Goal: Task Accomplishment & Management: Manage account settings

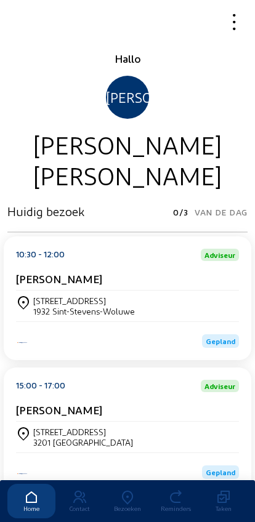
click at [122, 490] on icon at bounding box center [127, 497] width 48 height 15
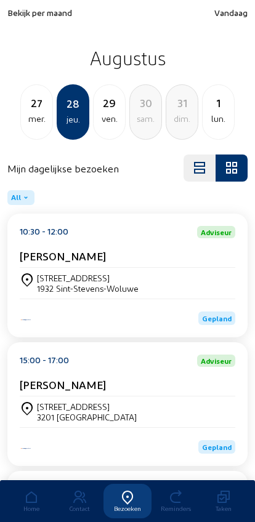
click at [36, 275] on div "[STREET_ADDRESS][PERSON_NAME]" at bounding box center [127, 283] width 215 height 21
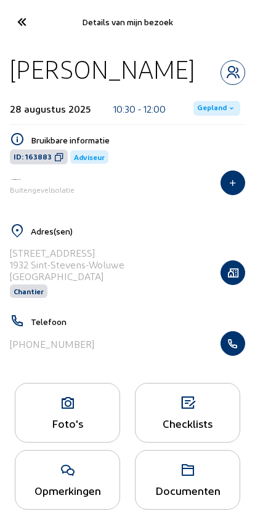
click at [14, 11] on icon at bounding box center [21, 22] width 20 height 22
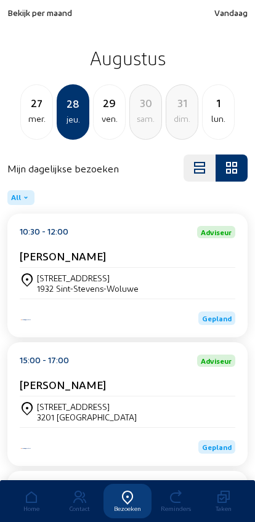
click at [50, 288] on div "1932 Sint-Stevens-Woluwe" at bounding box center [88, 288] width 102 height 10
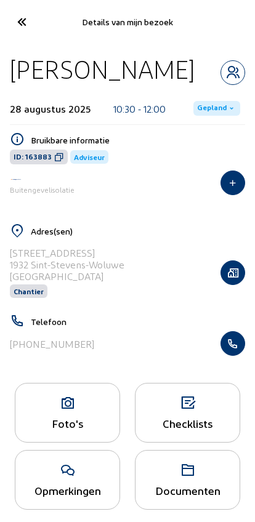
click at [231, 346] on icon "button" at bounding box center [232, 343] width 23 height 12
click at [23, 22] on icon at bounding box center [21, 22] width 20 height 22
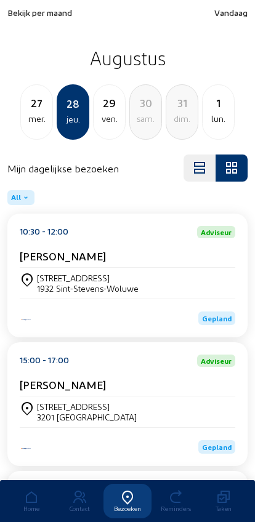
click at [20, 12] on span "Bekijk per maand" at bounding box center [39, 12] width 65 height 10
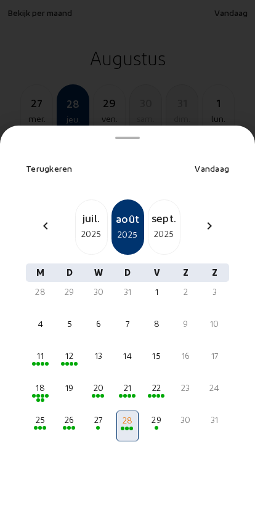
click at [84, 209] on div "juil." at bounding box center [91, 217] width 31 height 17
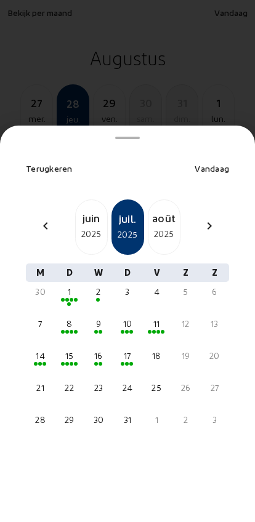
click at [120, 350] on div "17" at bounding box center [127, 356] width 19 height 12
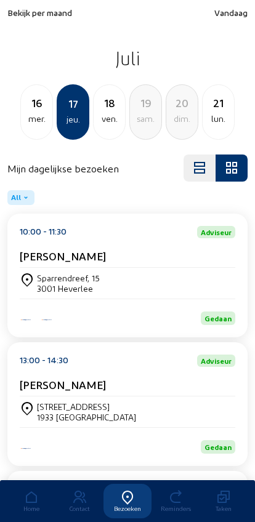
click at [56, 387] on cam-card-title "Alessandra Cicuttini-Schavoir" at bounding box center [63, 384] width 86 height 13
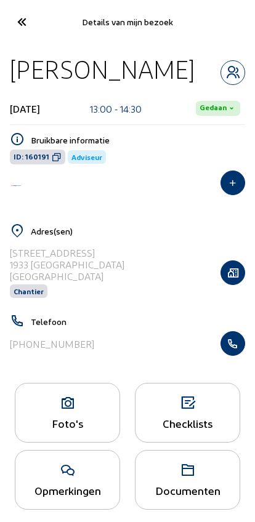
click at [61, 411] on icon at bounding box center [67, 403] width 104 height 15
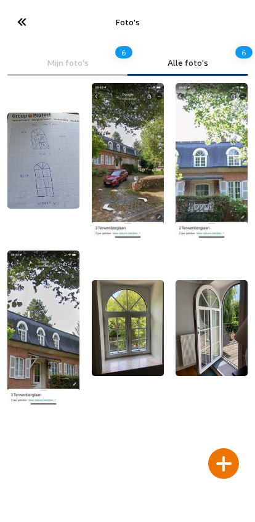
click at [223, 448] on div at bounding box center [223, 463] width 31 height 31
click at [224, 448] on div at bounding box center [223, 463] width 31 height 31
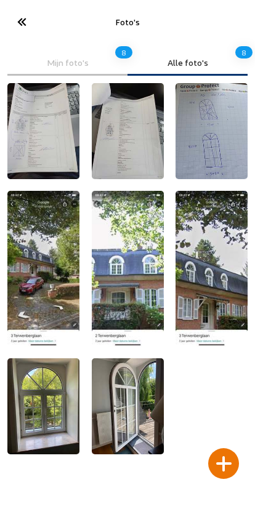
click at [25, 25] on icon at bounding box center [21, 22] width 20 height 22
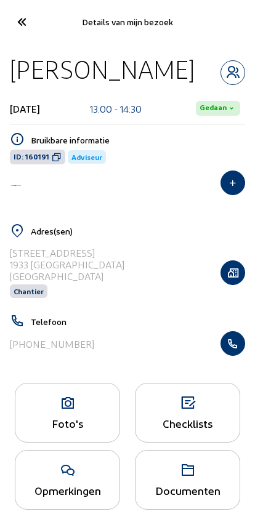
click at [26, 23] on icon at bounding box center [21, 22] width 20 height 22
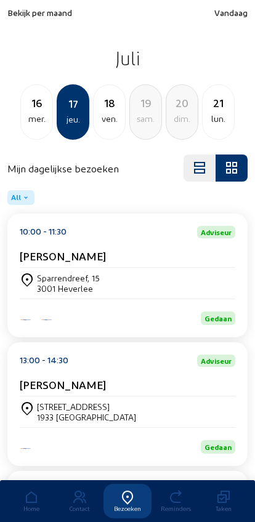
click at [30, 105] on div "16" at bounding box center [36, 102] width 31 height 17
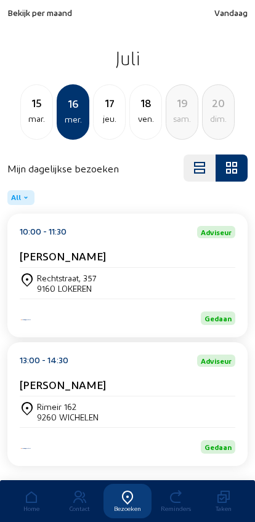
click at [26, 117] on div "mar." at bounding box center [36, 118] width 31 height 15
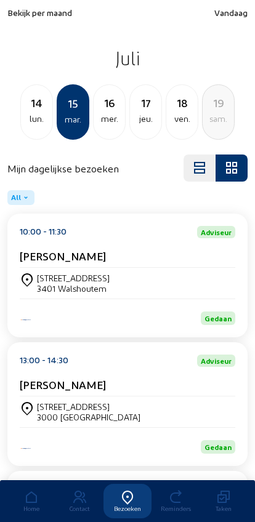
click at [231, 10] on span "Vandaag" at bounding box center [230, 12] width 33 height 10
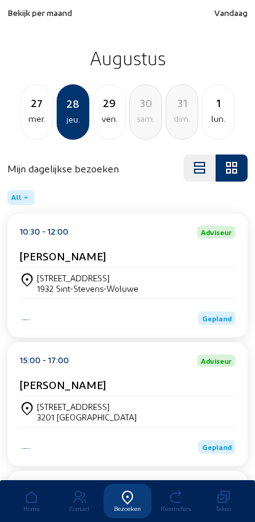
click at [39, 121] on div "mer." at bounding box center [36, 118] width 31 height 15
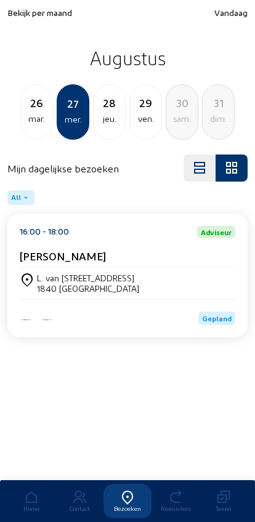
click at [36, 128] on div "26 mar." at bounding box center [36, 111] width 33 height 55
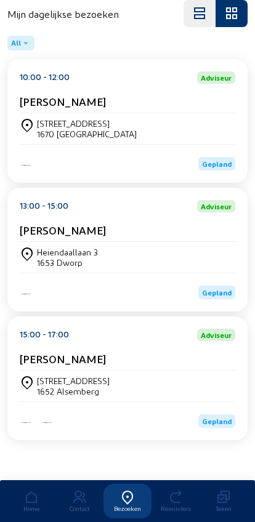
scroll to position [166, 0]
click at [47, 375] on div "Kraakbessenlaan 17" at bounding box center [73, 380] width 73 height 10
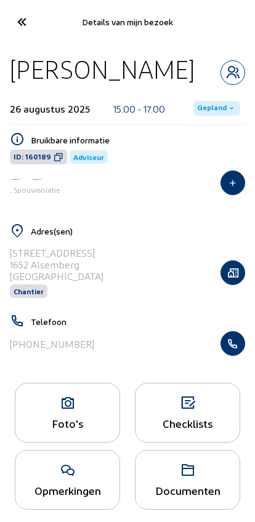
click at [52, 411] on icon at bounding box center [67, 403] width 104 height 15
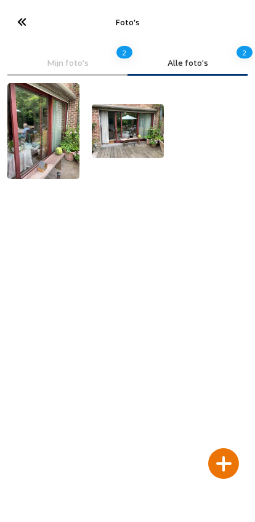
click at [110, 122] on img at bounding box center [128, 131] width 72 height 54
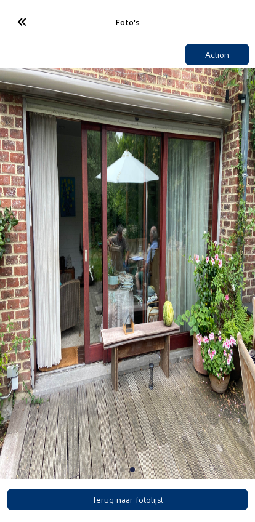
click at [28, 22] on icon at bounding box center [21, 22] width 20 height 22
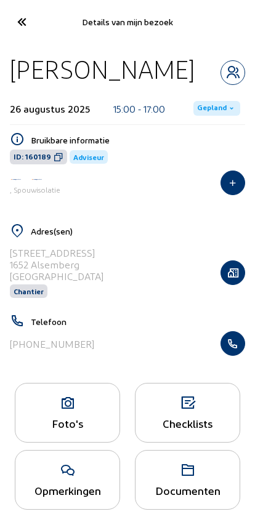
click at [239, 347] on icon "button" at bounding box center [232, 343] width 23 height 12
click at [18, 17] on icon at bounding box center [21, 22] width 20 height 22
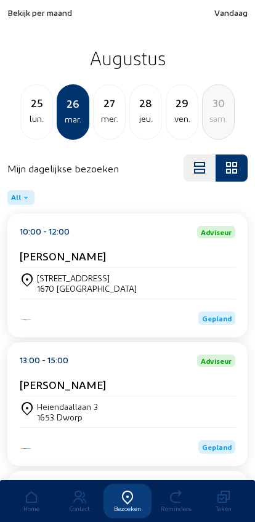
click at [27, 18] on span "Bekijk per maand" at bounding box center [39, 12] width 65 height 10
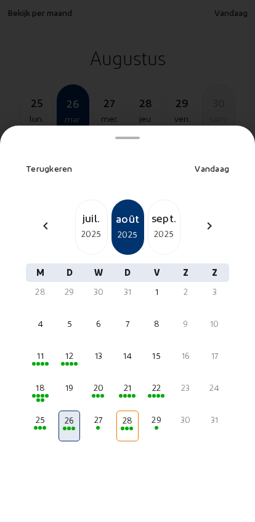
click at [47, 218] on div "chevron_left" at bounding box center [46, 227] width 30 height 18
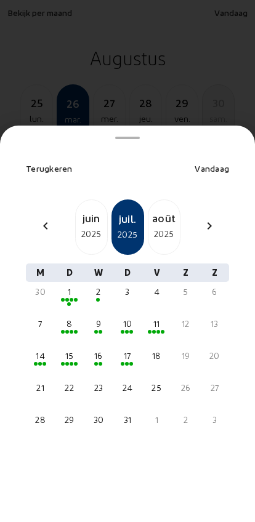
click at [41, 218] on mat-icon "chevron_left" at bounding box center [45, 225] width 15 height 15
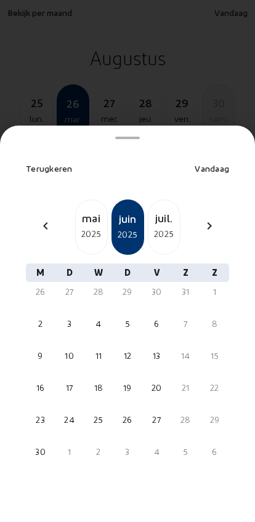
click at [39, 218] on mat-icon "chevron_left" at bounding box center [45, 225] width 15 height 15
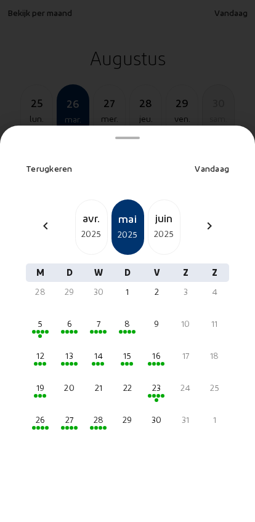
click at [41, 218] on mat-icon "chevron_left" at bounding box center [45, 225] width 15 height 15
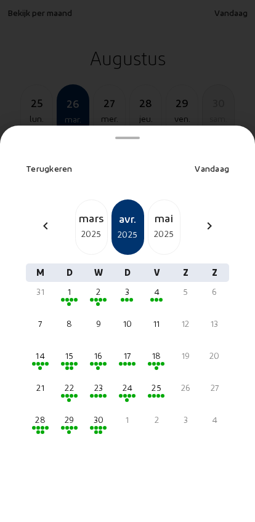
click at [38, 218] on div "chevron_left" at bounding box center [46, 227] width 30 height 18
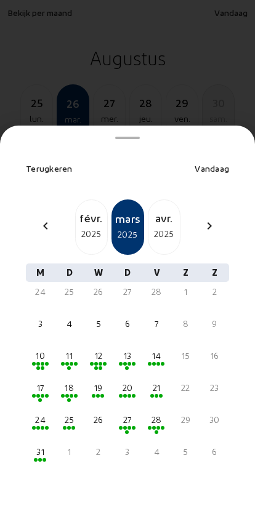
click at [39, 218] on mat-icon "chevron_left" at bounding box center [45, 225] width 15 height 15
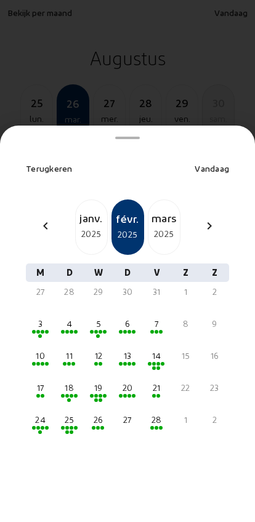
click at [42, 218] on mat-icon "chevron_left" at bounding box center [45, 225] width 15 height 15
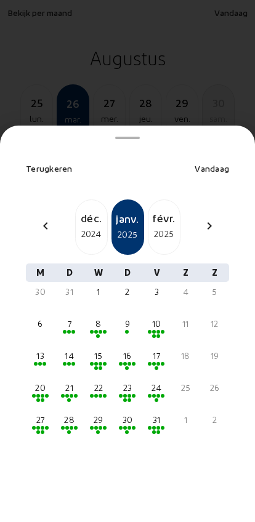
click at [41, 218] on mat-icon "chevron_left" at bounding box center [45, 225] width 15 height 15
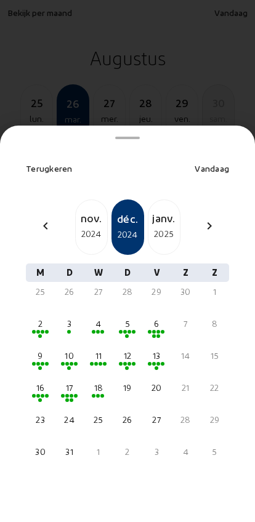
click at [39, 218] on div "chevron_left" at bounding box center [46, 227] width 30 height 18
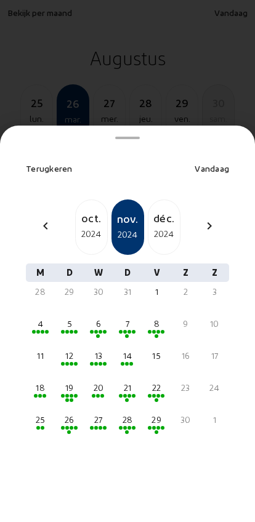
click at [92, 318] on div "6" at bounding box center [98, 324] width 19 height 12
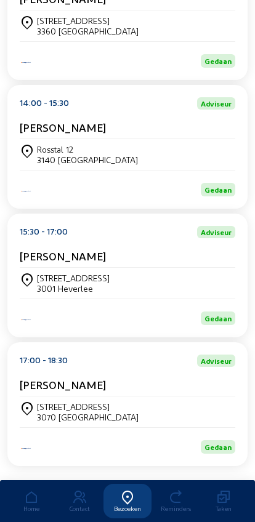
scroll to position [428, 0]
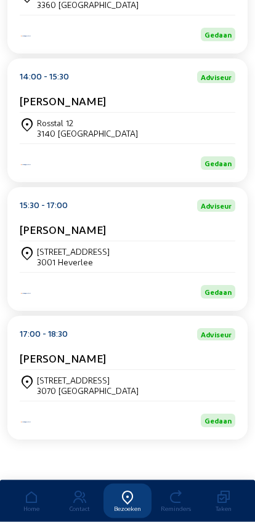
click at [54, 242] on div "Sint-Jansbergsesteenweg 228 3001 Heverlee" at bounding box center [127, 257] width 215 height 31
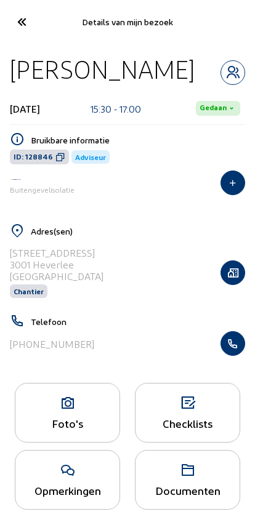
click at [239, 341] on icon "button" at bounding box center [232, 343] width 23 height 12
click at [23, 28] on icon at bounding box center [21, 22] width 20 height 22
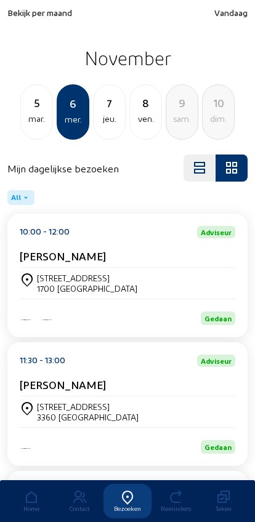
click at [235, 16] on span "Vandaag" at bounding box center [230, 12] width 33 height 10
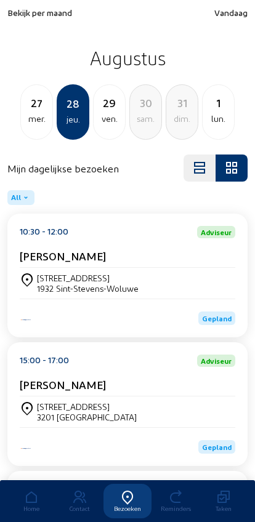
click at [30, 106] on div "27" at bounding box center [36, 102] width 31 height 17
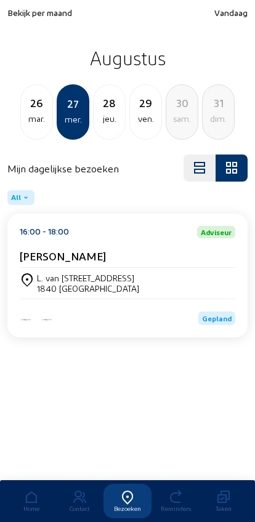
click at [28, 121] on div "mar." at bounding box center [36, 118] width 31 height 15
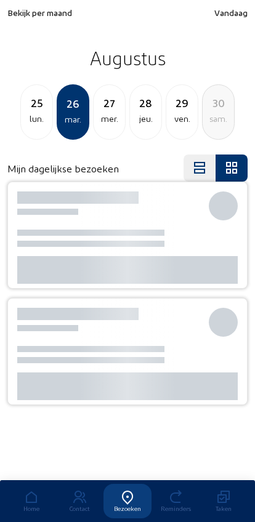
click at [30, 121] on div "lun." at bounding box center [36, 118] width 31 height 15
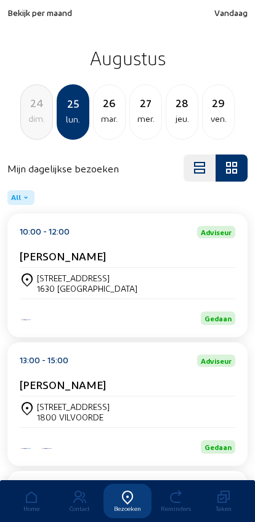
click at [28, 124] on div "dim." at bounding box center [36, 118] width 31 height 15
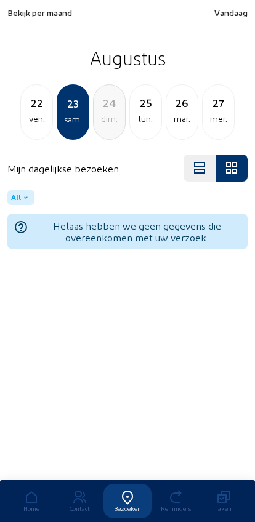
click at [25, 130] on div "22 ven." at bounding box center [36, 111] width 33 height 55
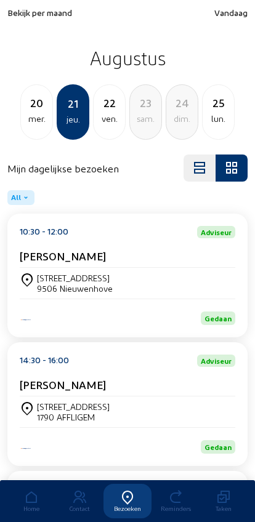
click at [35, 122] on div "mer." at bounding box center [36, 118] width 31 height 15
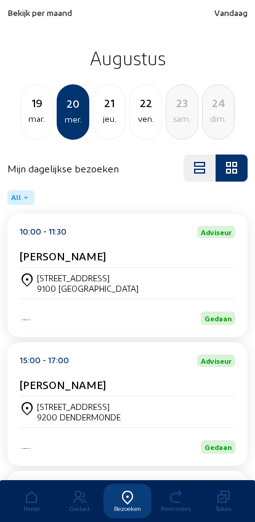
click at [36, 115] on div "mar." at bounding box center [36, 118] width 31 height 15
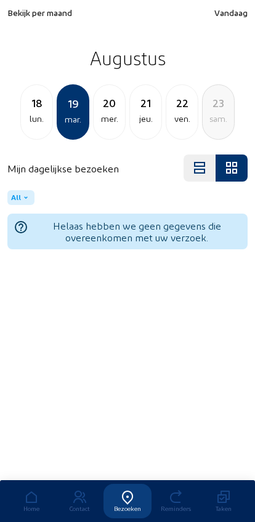
click at [26, 119] on div "lun." at bounding box center [36, 118] width 31 height 15
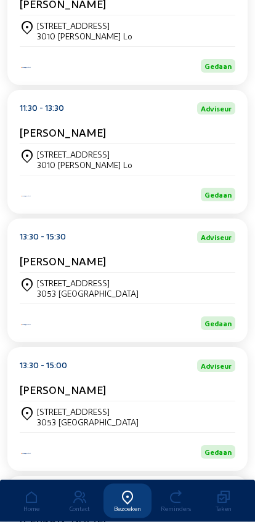
scroll to position [254, 0]
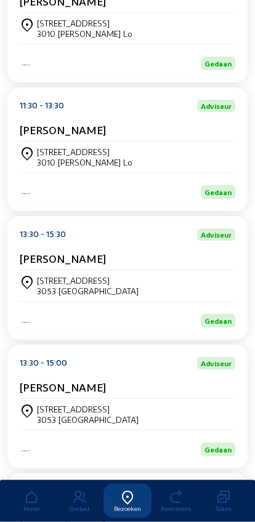
click at [192, 290] on div "Dassenstraat 64 3053 Haasrode" at bounding box center [127, 286] width 215 height 21
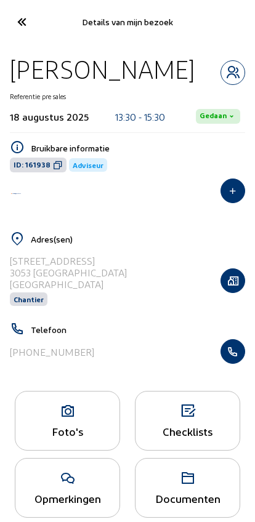
click at [234, 354] on icon "button" at bounding box center [232, 351] width 23 height 12
click at [19, 28] on icon at bounding box center [21, 22] width 20 height 22
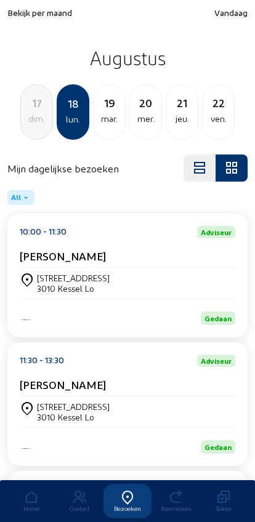
click at [31, 127] on div "17 dim." at bounding box center [36, 111] width 33 height 55
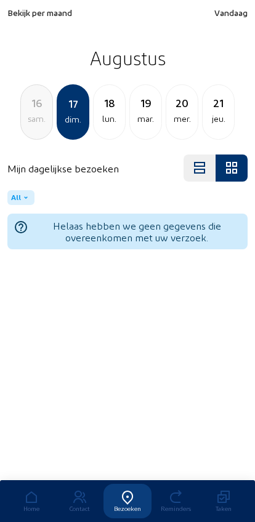
click at [209, 118] on div "jeu." at bounding box center [217, 118] width 31 height 15
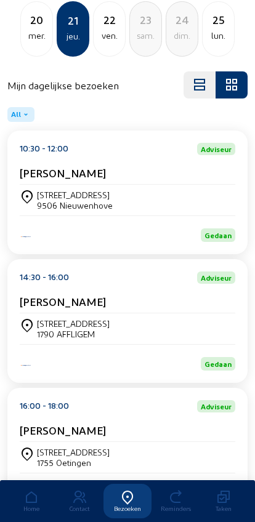
scroll to position [125, 0]
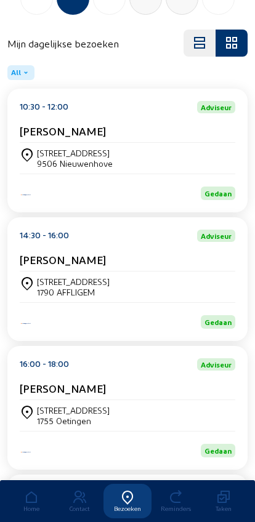
click at [43, 152] on div "[STREET_ADDRESS]" at bounding box center [75, 153] width 76 height 10
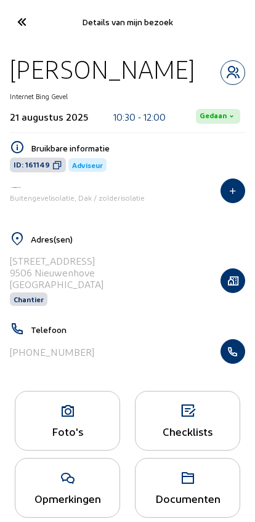
click at [231, 353] on icon "button" at bounding box center [232, 351] width 23 height 12
click at [17, 26] on icon at bounding box center [21, 22] width 20 height 22
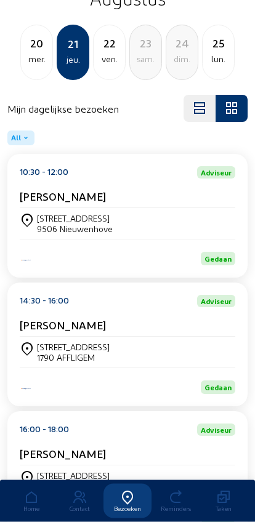
scroll to position [61, 0]
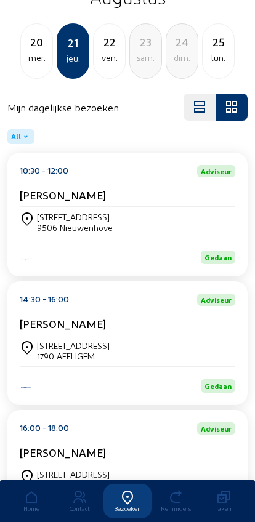
click at [214, 55] on div "lun." at bounding box center [217, 57] width 31 height 15
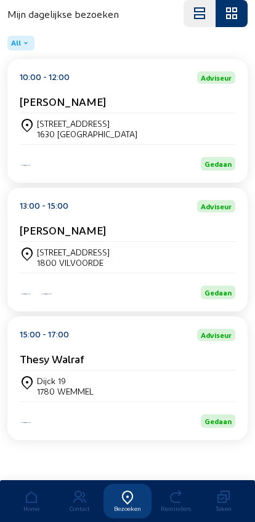
scroll to position [166, 0]
click at [46, 250] on div "[STREET_ADDRESS]" at bounding box center [73, 252] width 73 height 10
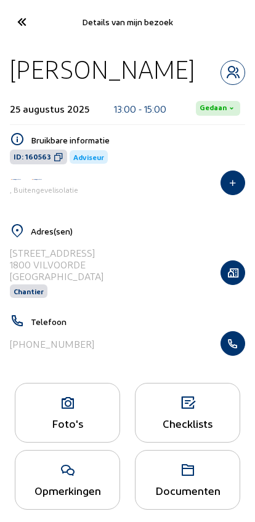
click at [238, 356] on button "button" at bounding box center [232, 343] width 25 height 25
click at [26, 26] on icon at bounding box center [21, 22] width 20 height 22
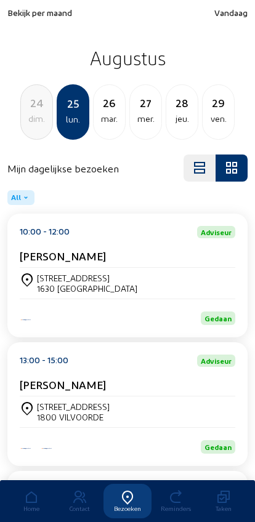
click at [102, 105] on div "26" at bounding box center [109, 102] width 31 height 17
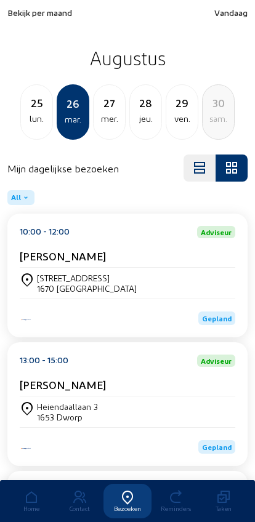
click at [45, 280] on div "Plutsingenstraat 22" at bounding box center [87, 278] width 100 height 10
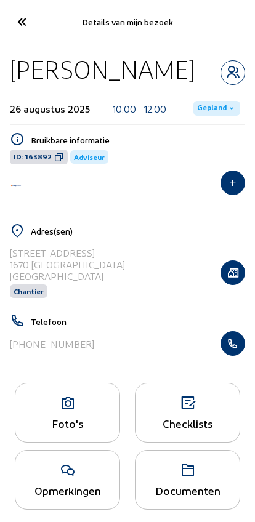
click at [200, 113] on span "Gepland" at bounding box center [212, 108] width 30 height 10
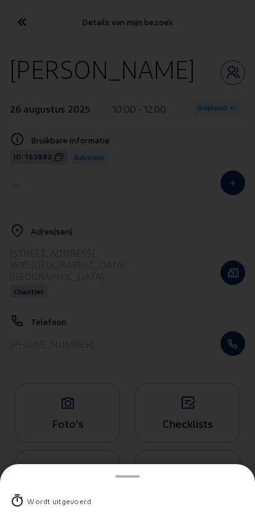
click at [37, 495] on div "Wordt uitgevoerd" at bounding box center [59, 501] width 64 height 12
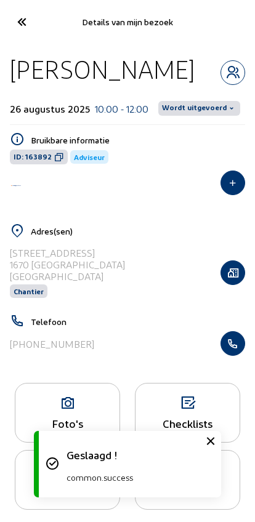
click at [195, 113] on span "Wordt uitgevoerd" at bounding box center [194, 108] width 65 height 10
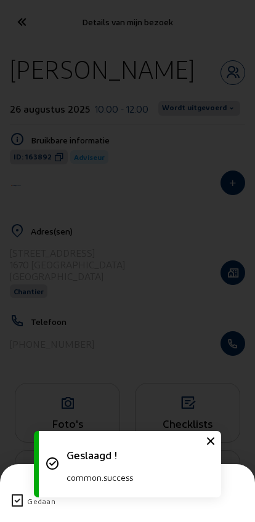
click at [12, 485] on div "Gedaan" at bounding box center [127, 501] width 235 height 32
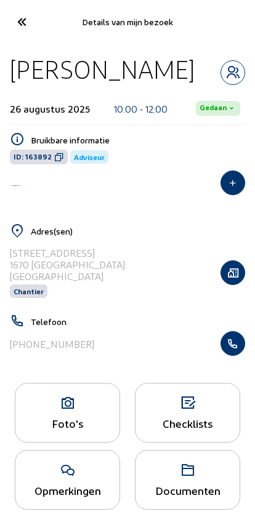
click at [26, 12] on icon at bounding box center [21, 22] width 20 height 22
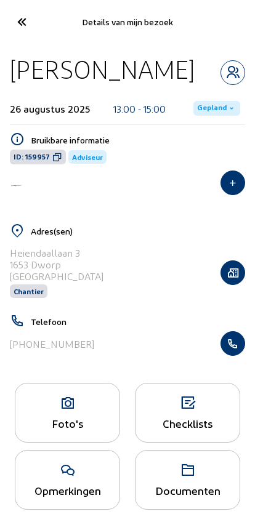
click at [217, 113] on span "Gepland" at bounding box center [212, 108] width 30 height 10
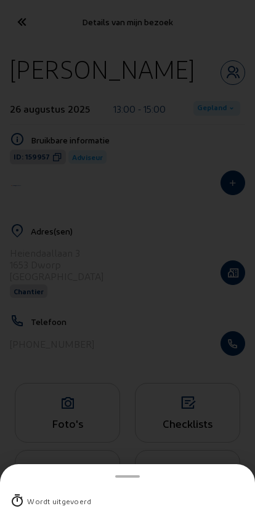
click at [32, 495] on div "Wordt uitgevoerd" at bounding box center [59, 501] width 64 height 12
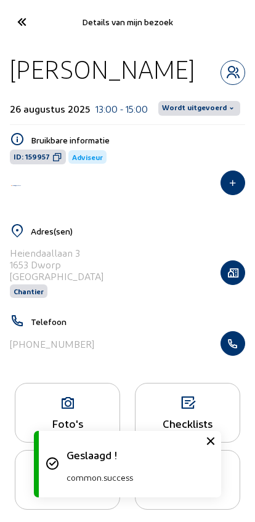
click at [206, 106] on span "Wordt uitgevoerd" at bounding box center [194, 108] width 65 height 10
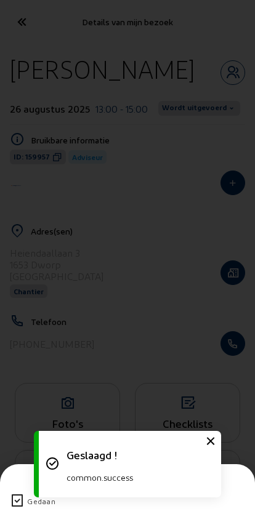
click at [12, 494] on icon at bounding box center [17, 501] width 15 height 15
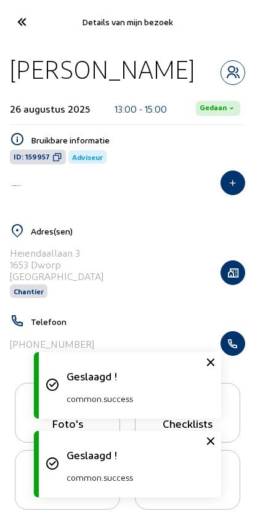
click at [22, 25] on icon at bounding box center [21, 22] width 20 height 22
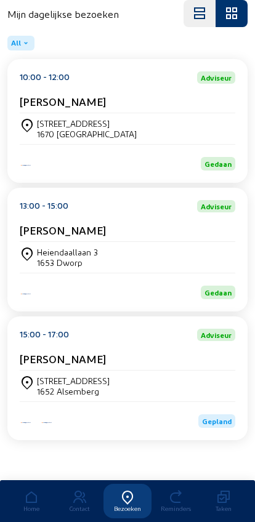
scroll to position [166, 0]
click at [56, 367] on div "Hugo Casaer" at bounding box center [127, 361] width 215 height 18
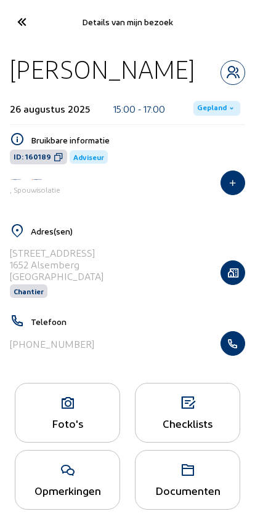
click at [208, 108] on span "Gepland" at bounding box center [212, 108] width 30 height 10
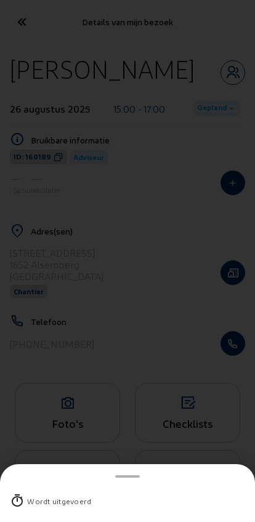
click at [26, 485] on div "Wordt uitgevoerd" at bounding box center [127, 501] width 235 height 32
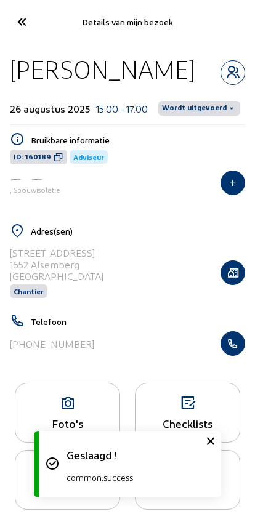
click at [202, 101] on span "Wordt uitgevoerd" at bounding box center [199, 108] width 82 height 15
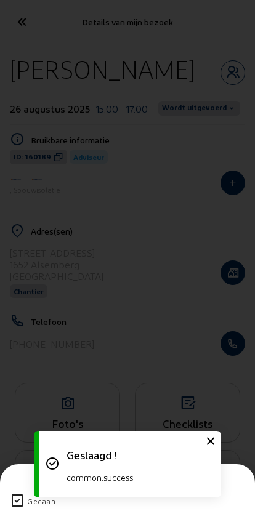
click at [20, 485] on div "Gedaan" at bounding box center [127, 501] width 235 height 32
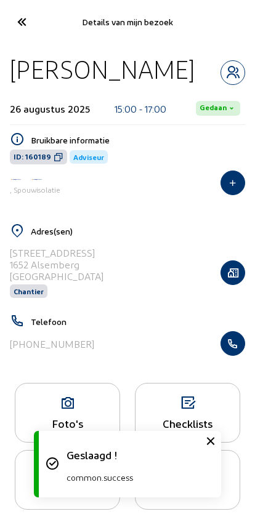
click at [26, 23] on icon at bounding box center [21, 22] width 20 height 22
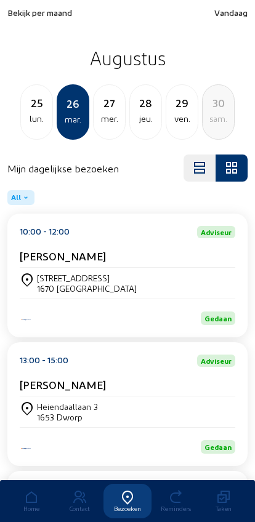
click at [102, 110] on div "27" at bounding box center [109, 102] width 31 height 17
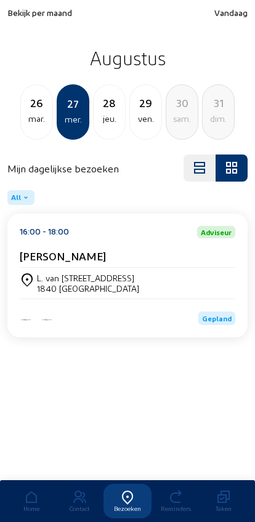
click at [57, 286] on div "1840 LONDERZEEL" at bounding box center [88, 288] width 102 height 10
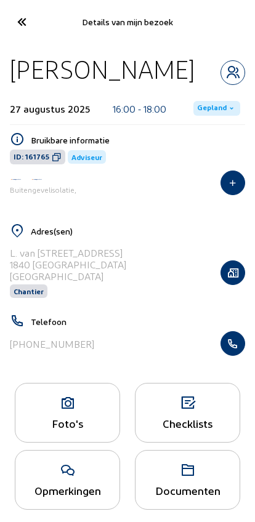
click at [209, 103] on span "Gepland" at bounding box center [212, 108] width 30 height 10
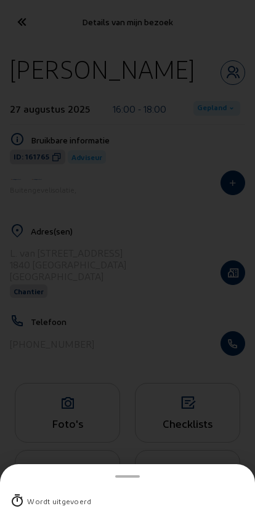
click at [24, 494] on icon at bounding box center [17, 501] width 15 height 15
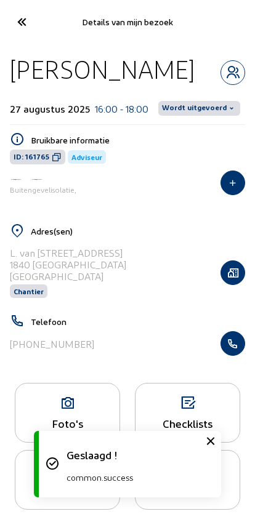
click at [182, 103] on span "Wordt uitgevoerd" at bounding box center [194, 108] width 65 height 10
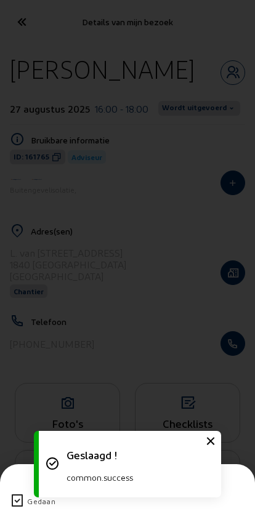
click at [19, 494] on icon at bounding box center [17, 501] width 15 height 15
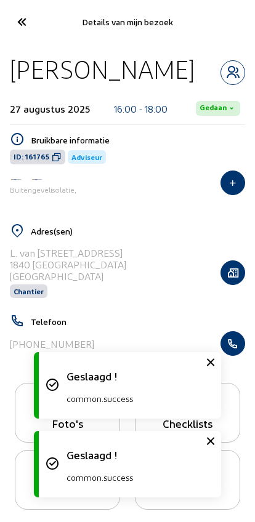
click at [28, 23] on icon at bounding box center [21, 22] width 20 height 22
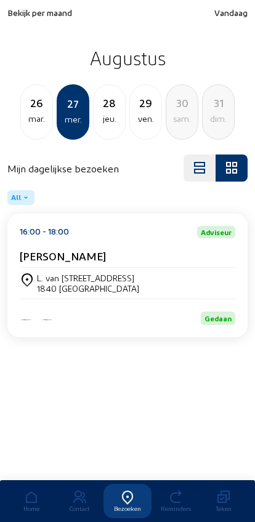
click at [101, 111] on div "28" at bounding box center [109, 102] width 31 height 17
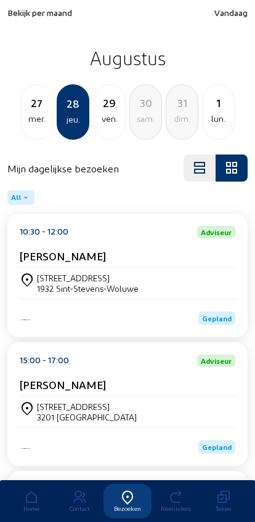
click at [33, 107] on div "27" at bounding box center [36, 102] width 31 height 17
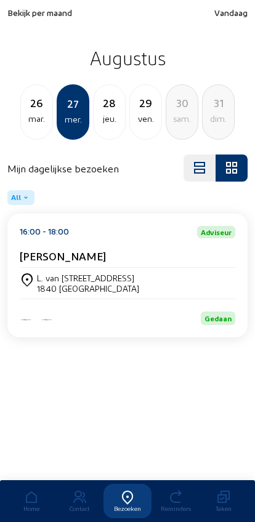
click at [30, 112] on div "mar." at bounding box center [36, 118] width 31 height 15
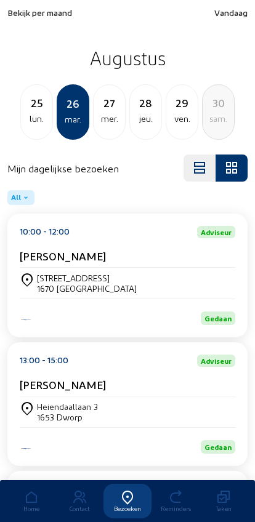
click at [34, 113] on div "lun." at bounding box center [36, 118] width 31 height 15
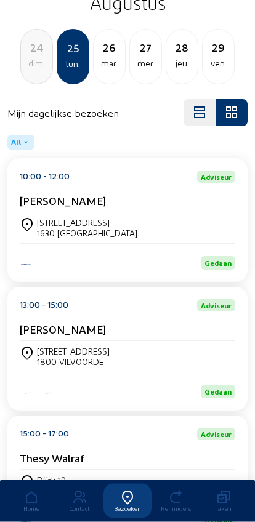
scroll to position [55, 0]
click at [55, 347] on div "Kievitlaan, 251 1800 VILVOORDE" at bounding box center [127, 356] width 215 height 31
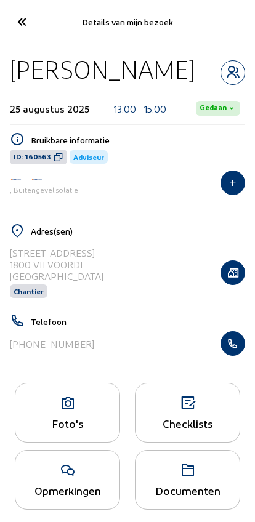
click at [236, 350] on icon "button" at bounding box center [232, 343] width 23 height 12
click at [18, 26] on icon at bounding box center [21, 22] width 20 height 22
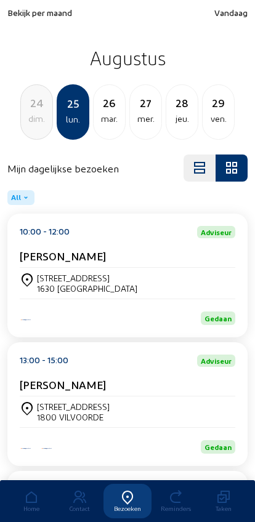
click at [31, 112] on div "dim." at bounding box center [36, 118] width 31 height 15
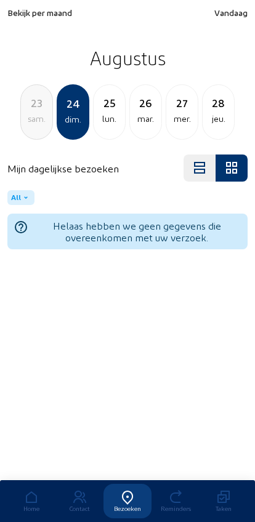
click at [35, 124] on div "sam." at bounding box center [36, 118] width 31 height 15
click at [31, 122] on div "ven." at bounding box center [36, 118] width 31 height 15
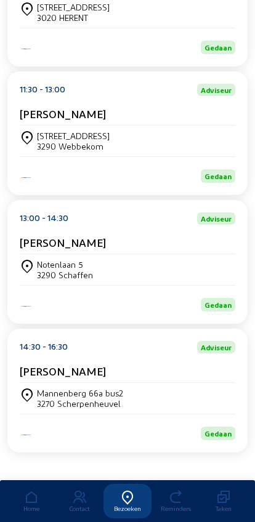
scroll to position [277, 0]
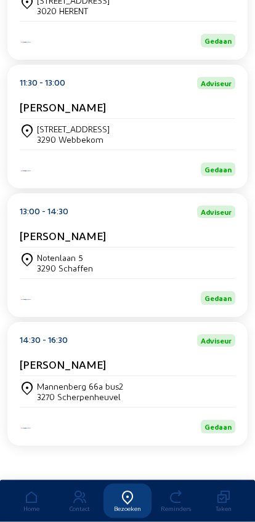
click at [63, 392] on div "Mannenberg 66a bus2" at bounding box center [80, 387] width 86 height 10
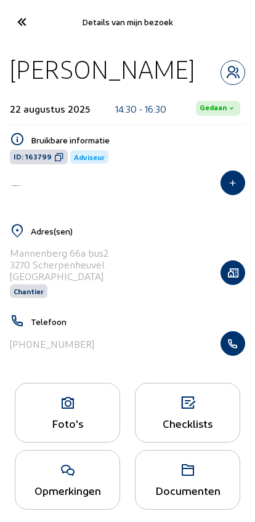
click at [236, 350] on icon "button" at bounding box center [232, 343] width 23 height 12
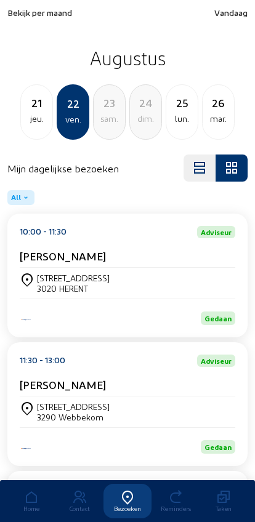
click at [42, 116] on div "jeu." at bounding box center [36, 118] width 31 height 15
click at [38, 122] on div "mer." at bounding box center [36, 118] width 31 height 15
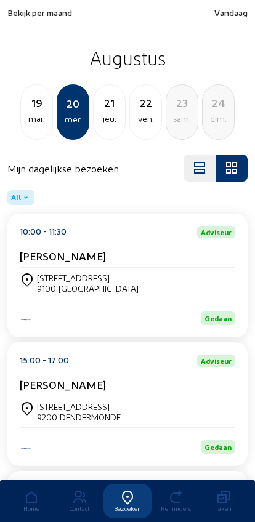
click at [33, 130] on div "19 mar." at bounding box center [36, 111] width 33 height 55
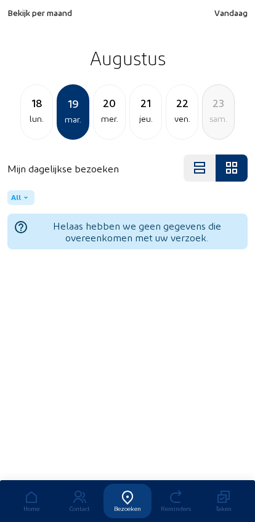
click at [34, 129] on div "18 lun." at bounding box center [36, 111] width 33 height 55
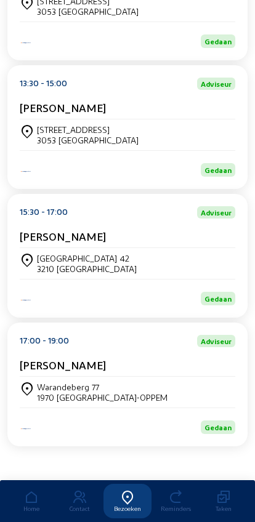
scroll to position [563, 0]
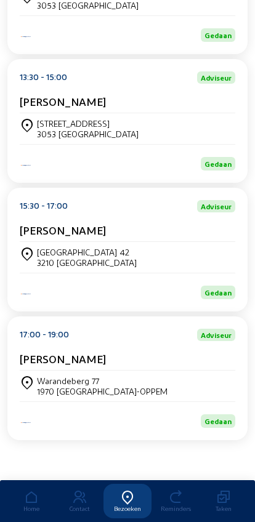
click at [56, 250] on div "[GEOGRAPHIC_DATA] 42" at bounding box center [87, 252] width 100 height 10
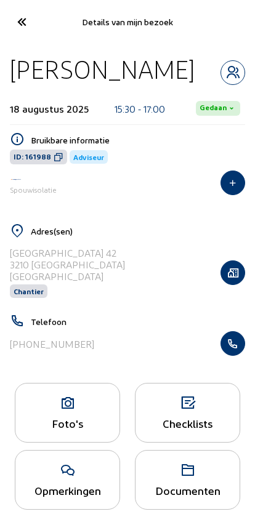
click at [234, 354] on button "button" at bounding box center [232, 343] width 25 height 25
click at [23, 25] on icon at bounding box center [21, 22] width 20 height 22
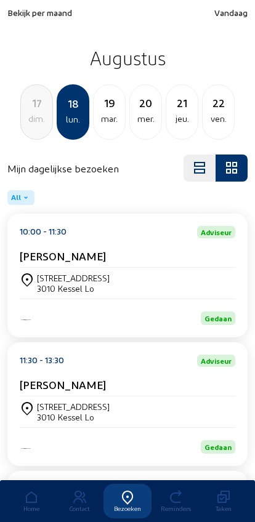
click at [20, 16] on span "Bekijk per maand" at bounding box center [39, 12] width 65 height 10
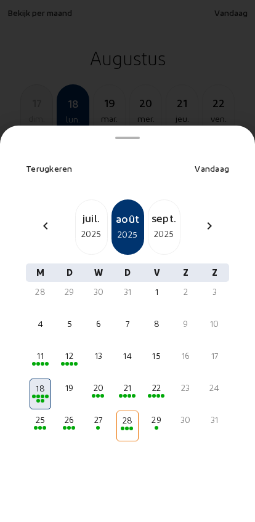
click at [44, 218] on div "chevron_left" at bounding box center [46, 227] width 30 height 18
click at [44, 218] on mat-icon "chevron_left" at bounding box center [45, 225] width 15 height 15
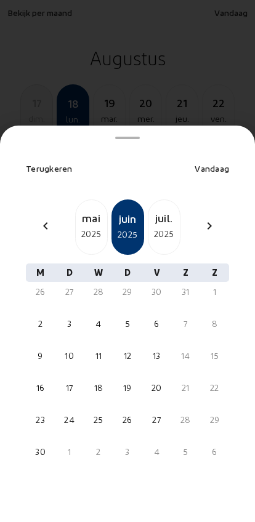
click at [38, 218] on div "chevron_left" at bounding box center [46, 227] width 30 height 18
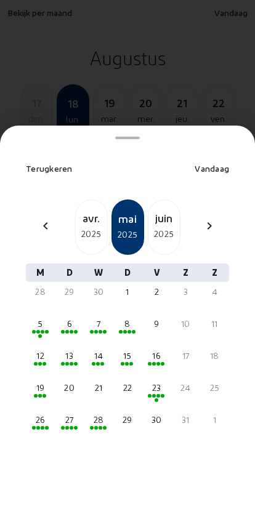
click at [31, 218] on div "chevron_left" at bounding box center [46, 227] width 30 height 18
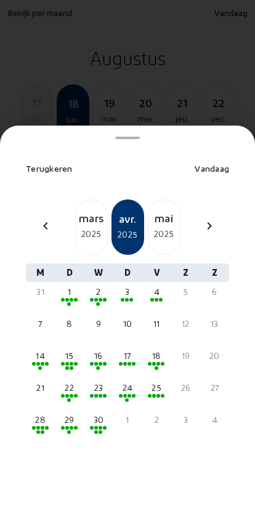
click at [208, 218] on div "chevron_right" at bounding box center [209, 227] width 30 height 18
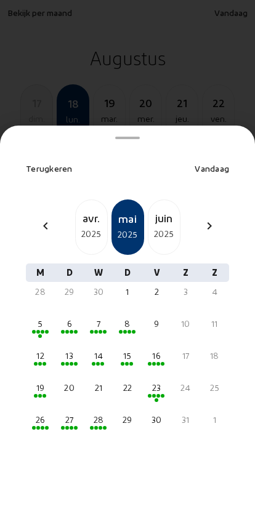
click at [210, 218] on div "chevron_right" at bounding box center [209, 227] width 30 height 18
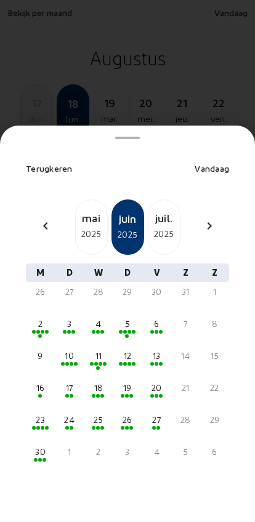
click at [202, 218] on div "chevron_right" at bounding box center [209, 227] width 30 height 18
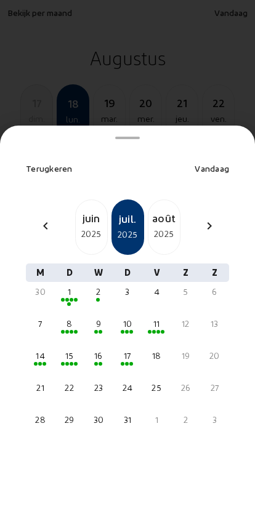
click at [159, 226] on div "2025" at bounding box center [163, 233] width 31 height 15
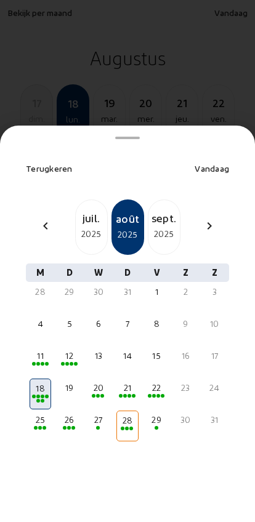
click at [36, 350] on div "11" at bounding box center [40, 356] width 19 height 12
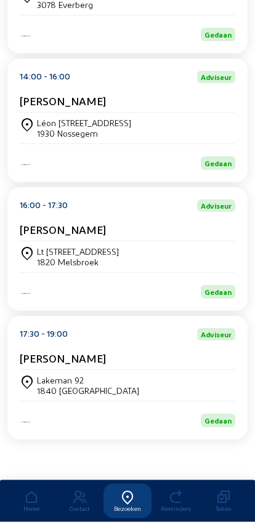
scroll to position [298, 0]
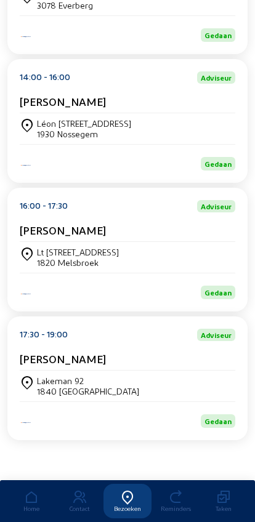
click at [175, 121] on div "Léon Boereboomlaan 131 1930 Nossegem" at bounding box center [127, 128] width 215 height 21
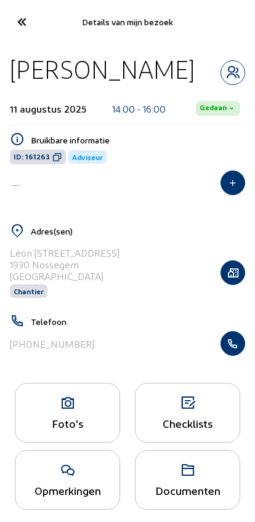
click at [231, 345] on icon "button" at bounding box center [232, 343] width 23 height 12
click at [13, 25] on icon at bounding box center [21, 22] width 20 height 22
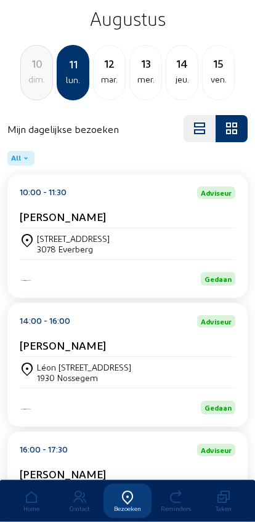
scroll to position [175, 0]
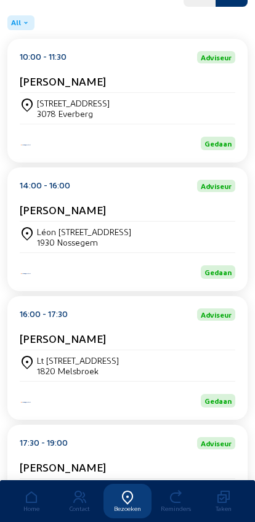
click at [38, 366] on div "Lt [STREET_ADDRESS]" at bounding box center [78, 360] width 82 height 10
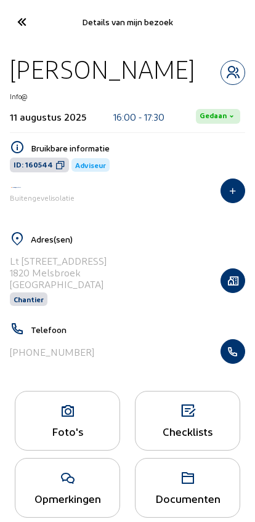
click at [227, 361] on button "button" at bounding box center [232, 351] width 25 height 25
click at [15, 23] on icon at bounding box center [21, 22] width 20 height 22
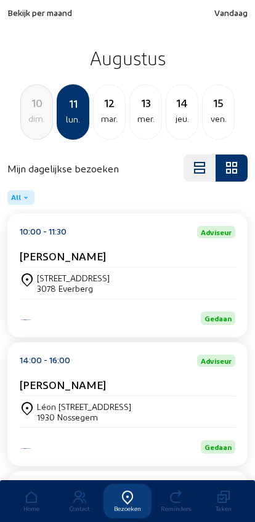
click at [105, 108] on div "12" at bounding box center [109, 102] width 31 height 17
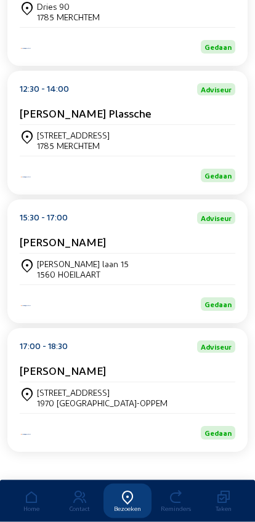
scroll to position [298, 0]
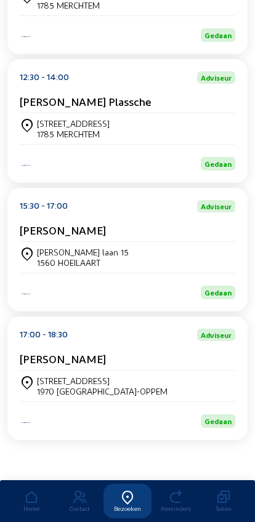
click at [46, 380] on div "Mechelsesteenweg, 194 - 196" at bounding box center [102, 380] width 130 height 10
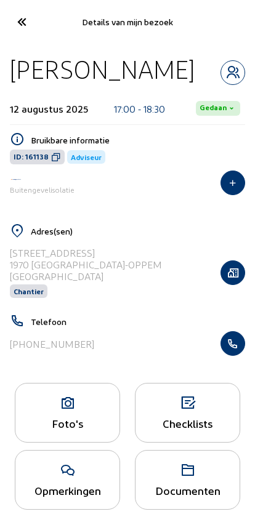
click at [234, 345] on icon "button" at bounding box center [232, 343] width 23 height 12
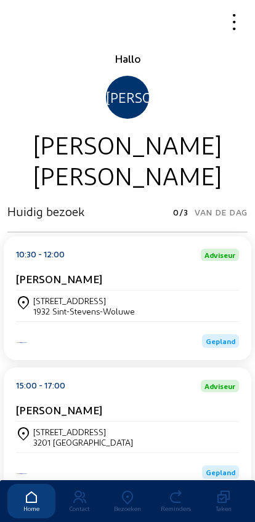
click at [132, 490] on icon at bounding box center [127, 497] width 48 height 15
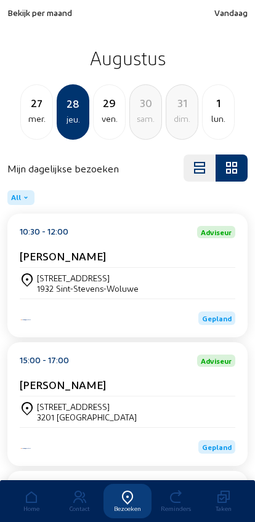
click at [34, 10] on span "Bekijk per maand" at bounding box center [39, 12] width 65 height 10
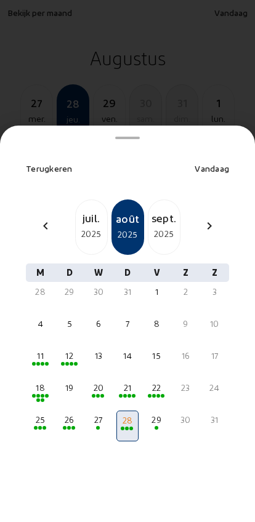
click at [51, 218] on mat-icon "chevron_left" at bounding box center [45, 225] width 15 height 15
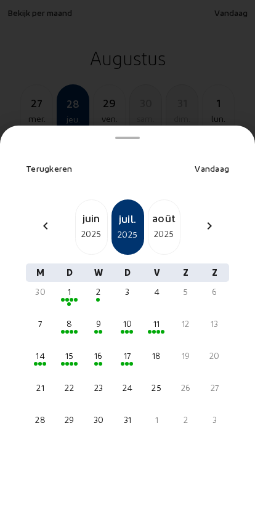
click at [39, 218] on mat-icon "chevron_left" at bounding box center [45, 225] width 15 height 15
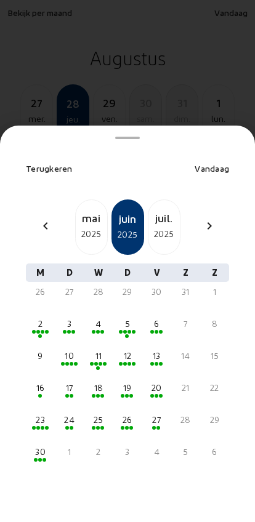
click at [39, 443] on div "30" at bounding box center [41, 458] width 22 height 31
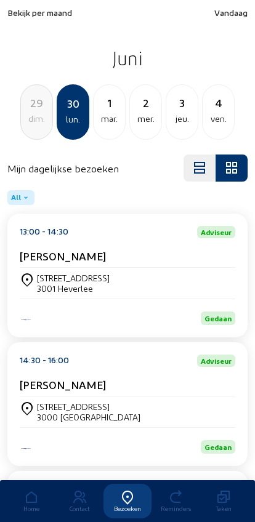
click at [167, 416] on div "Oudebaan, 341 3000 LEUVEN" at bounding box center [127, 411] width 215 height 21
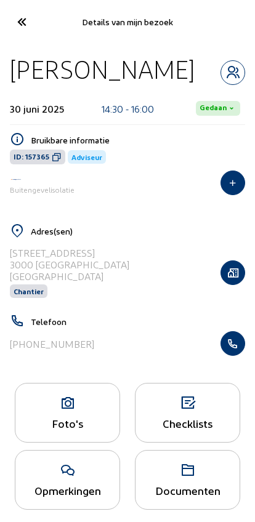
click at [239, 349] on icon "button" at bounding box center [232, 343] width 23 height 12
click at [9, 30] on cam-font-icon at bounding box center [21, 21] width 28 height 29
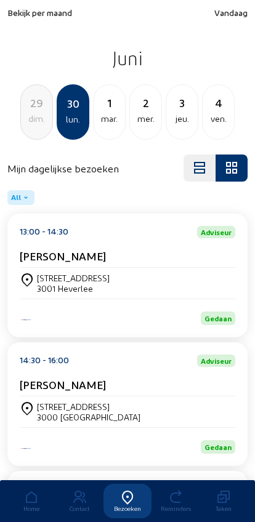
click at [28, 119] on div "dim." at bounding box center [36, 118] width 31 height 15
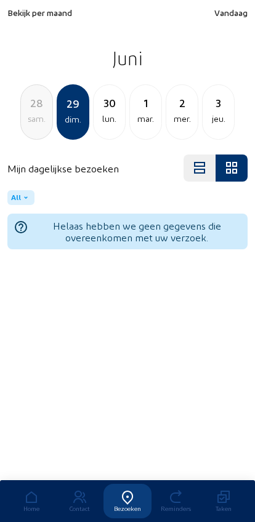
click at [38, 118] on div "sam." at bounding box center [36, 118] width 31 height 15
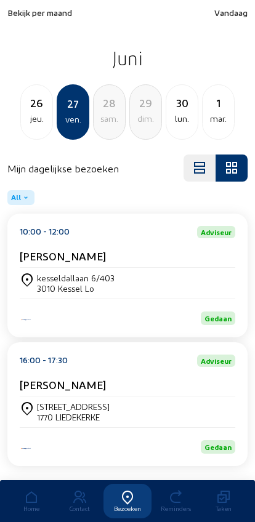
click at [25, 116] on div "jeu." at bounding box center [36, 118] width 31 height 15
click at [31, 127] on div "25 mer." at bounding box center [36, 111] width 33 height 55
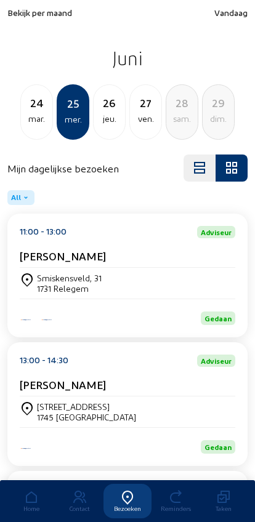
click at [31, 125] on div "mar." at bounding box center [36, 118] width 31 height 15
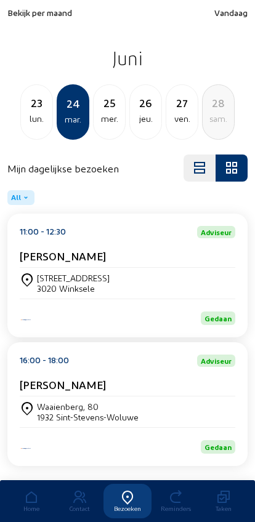
click at [36, 121] on div "lun." at bounding box center [36, 118] width 31 height 15
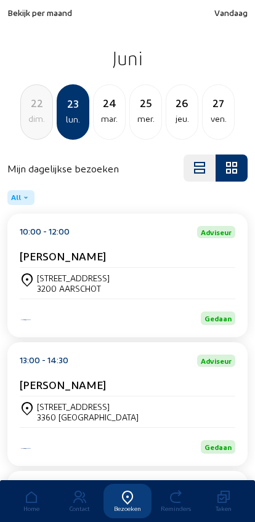
click at [28, 122] on div "dim." at bounding box center [36, 118] width 31 height 15
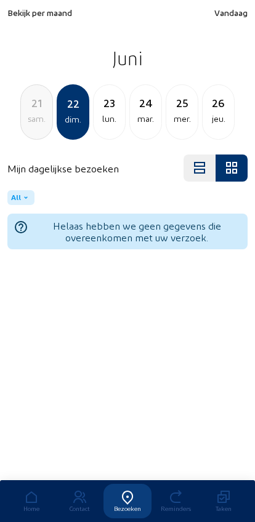
click at [31, 132] on div "21 [PERSON_NAME]." at bounding box center [36, 111] width 33 height 55
click at [30, 127] on div "20 ven." at bounding box center [36, 111] width 33 height 55
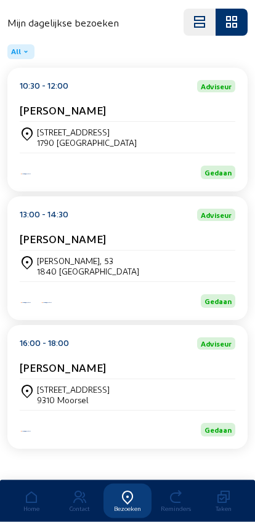
scroll to position [166, 0]
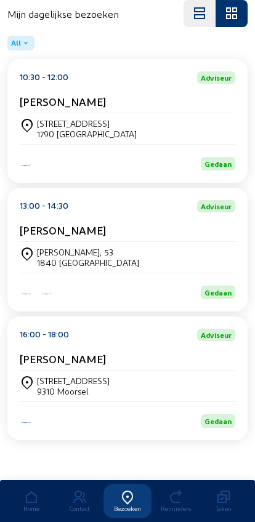
click at [204, 381] on div "Rijgerstraat 83 9310 Moorsel" at bounding box center [127, 385] width 215 height 21
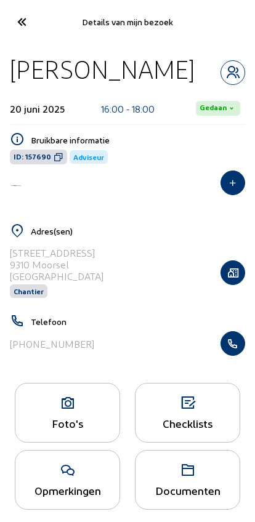
click at [237, 346] on icon "button" at bounding box center [232, 343] width 23 height 12
click at [21, 20] on icon at bounding box center [21, 22] width 20 height 22
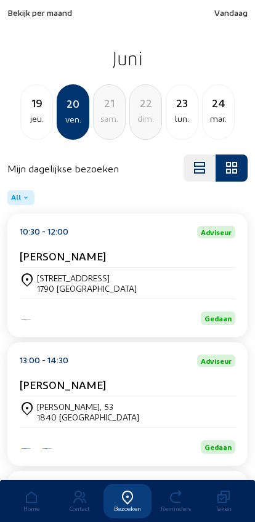
click at [210, 114] on div "mar." at bounding box center [217, 118] width 31 height 15
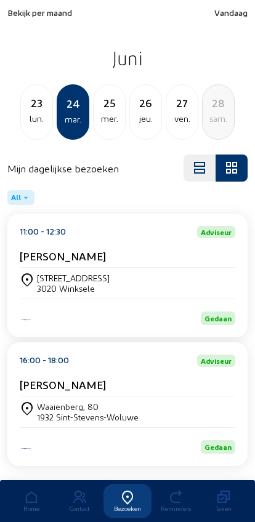
click at [105, 119] on div "mer." at bounding box center [109, 118] width 31 height 15
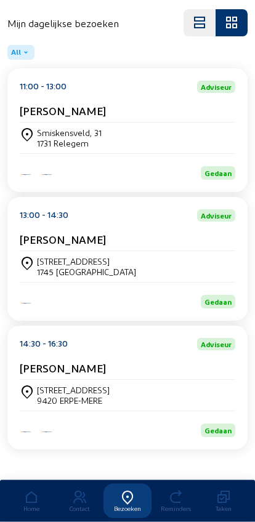
scroll to position [166, 0]
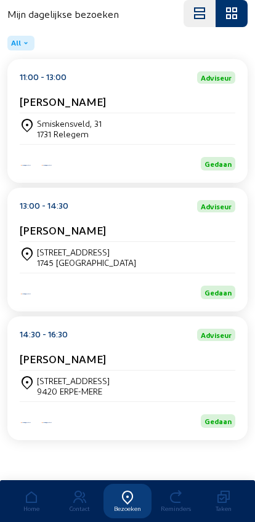
click at [183, 379] on div "Egemstraat, 66 9420 ERPE-MERE" at bounding box center [127, 385] width 215 height 21
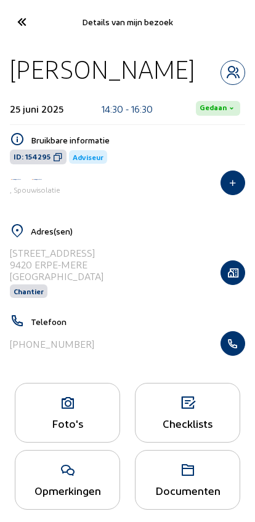
click at [236, 348] on icon "button" at bounding box center [232, 343] width 23 height 12
click at [15, 26] on icon at bounding box center [21, 22] width 20 height 22
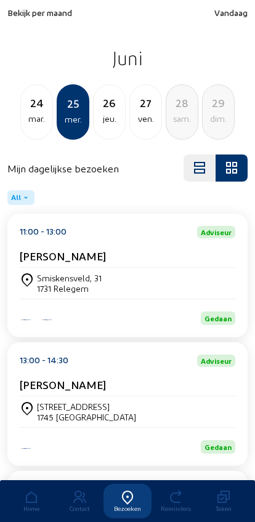
click at [222, 128] on div "29 dim." at bounding box center [218, 111] width 33 height 55
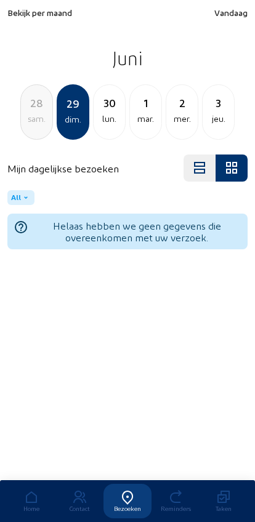
click at [145, 116] on div "mar." at bounding box center [145, 118] width 31 height 15
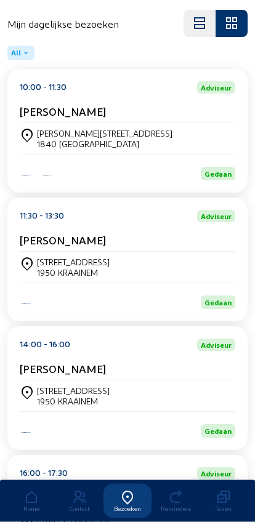
scroll to position [145, 0]
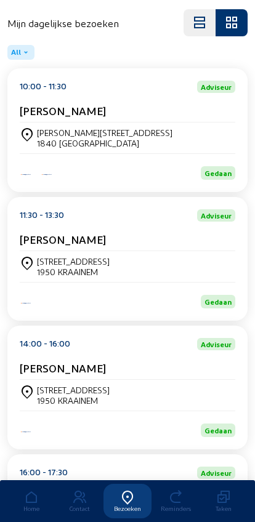
click at [43, 406] on div "1950 KRAAINEM" at bounding box center [73, 400] width 73 height 10
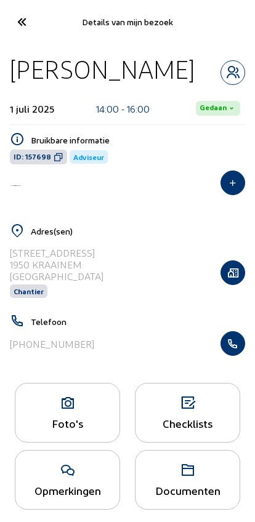
click at [233, 345] on icon "button" at bounding box center [232, 343] width 23 height 12
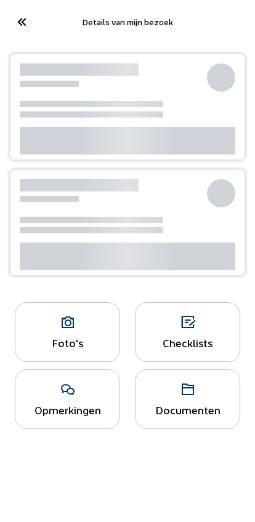
click at [22, 25] on icon at bounding box center [21, 22] width 20 height 22
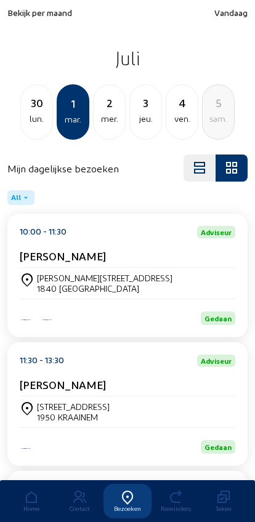
click at [32, 113] on div "lun." at bounding box center [36, 118] width 31 height 15
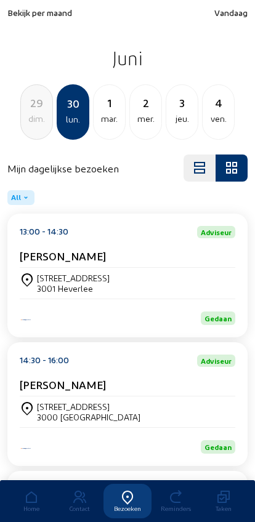
click at [217, 118] on div "ven." at bounding box center [217, 118] width 31 height 15
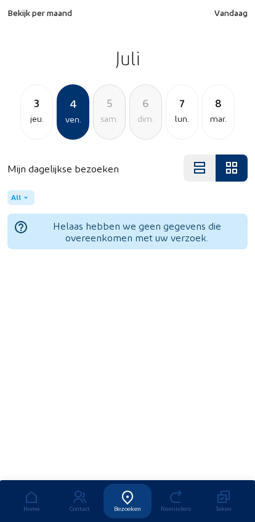
click at [207, 115] on div "mar." at bounding box center [217, 118] width 31 height 15
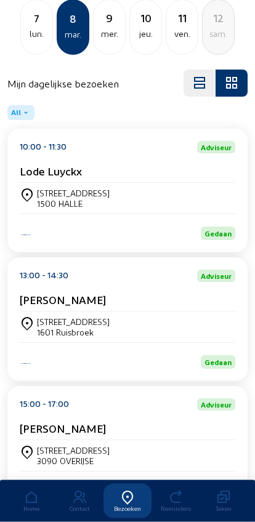
scroll to position [81, 0]
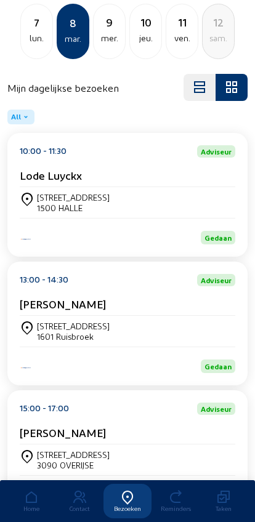
click at [175, 324] on div "Fabriekstraat 134 1601 Ruisbroek" at bounding box center [127, 331] width 215 height 31
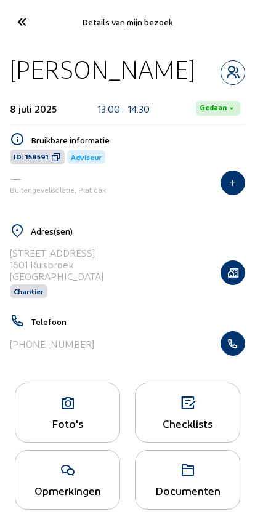
click at [227, 354] on button "button" at bounding box center [232, 343] width 25 height 25
click at [10, 17] on cam-font-icon at bounding box center [21, 21] width 28 height 29
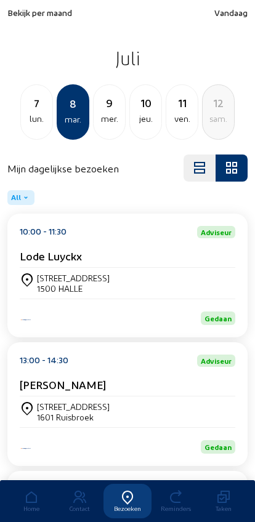
click at [32, 105] on div "7" at bounding box center [36, 102] width 31 height 17
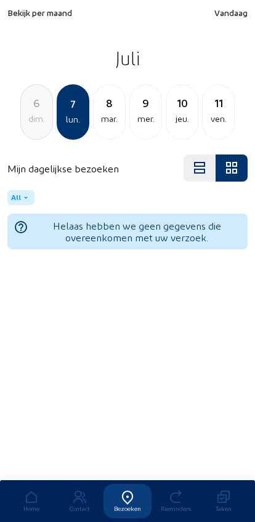
click at [98, 108] on div "8" at bounding box center [109, 102] width 31 height 17
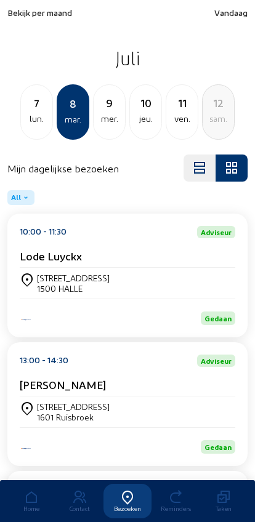
click at [25, 17] on span "Bekijk per maand" at bounding box center [39, 12] width 65 height 10
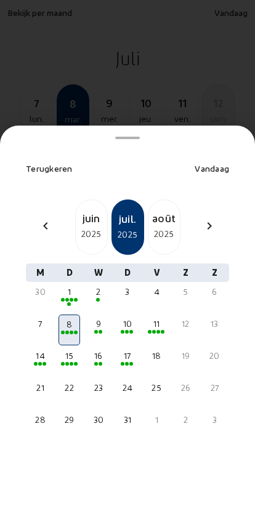
click at [89, 226] on div "2025" at bounding box center [91, 233] width 31 height 15
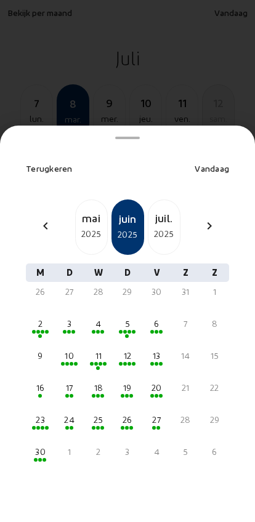
click at [98, 414] on div "25" at bounding box center [98, 420] width 19 height 12
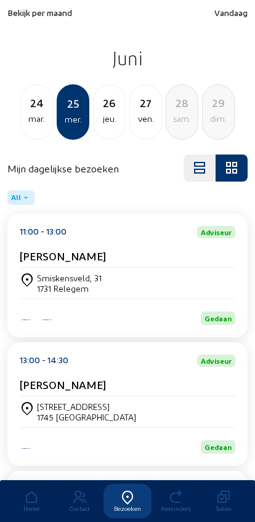
click at [204, 285] on div "Smiskensveld, 31 1731 Relegem" at bounding box center [127, 283] width 215 height 21
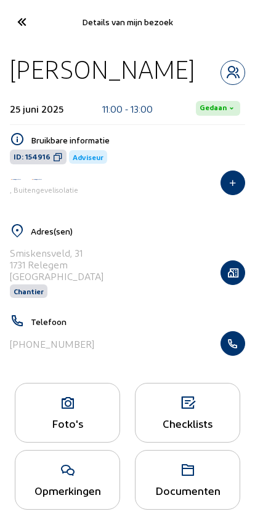
click at [241, 350] on icon "button" at bounding box center [232, 343] width 23 height 12
click at [22, 21] on icon at bounding box center [21, 22] width 20 height 22
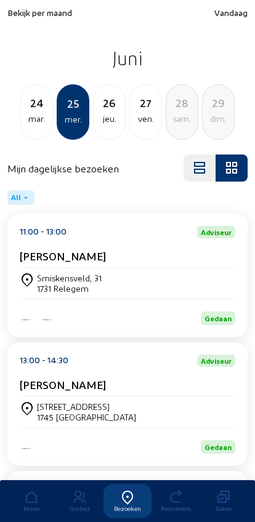
click at [31, 113] on div "mar." at bounding box center [36, 118] width 31 height 15
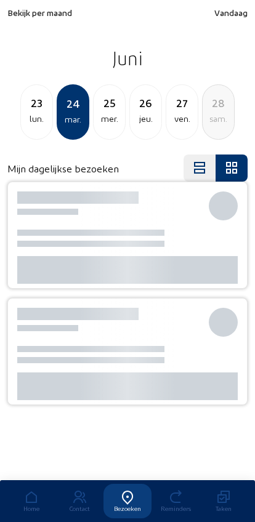
click at [30, 116] on div "lun." at bounding box center [36, 118] width 31 height 15
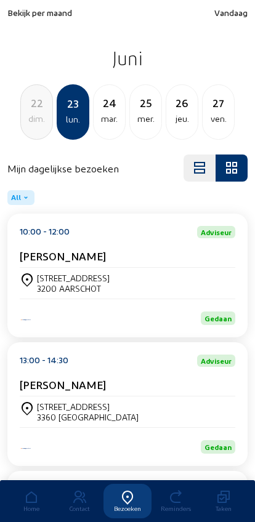
click at [54, 278] on div "[STREET_ADDRESS]" at bounding box center [73, 278] width 73 height 10
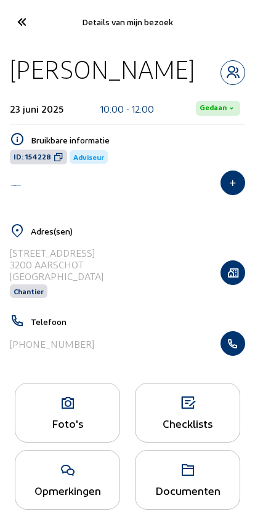
click at [236, 350] on icon "button" at bounding box center [232, 343] width 23 height 12
click at [29, 16] on icon at bounding box center [21, 22] width 20 height 22
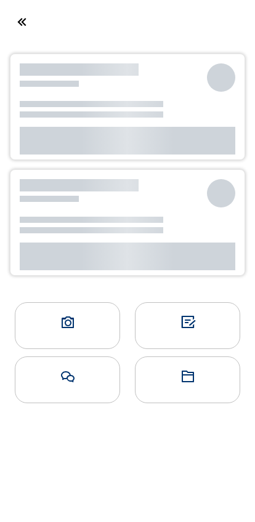
click at [13, 20] on icon at bounding box center [21, 22] width 20 height 22
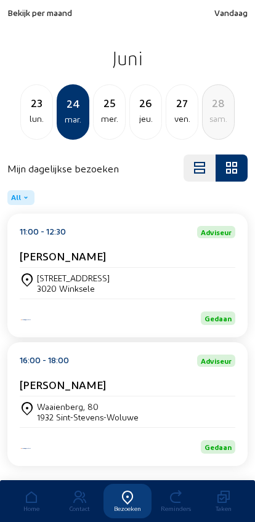
click at [31, 119] on div "lun." at bounding box center [36, 118] width 31 height 15
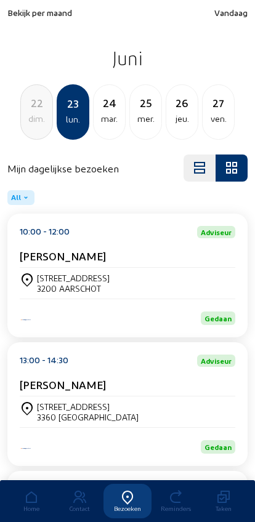
click at [26, 14] on span "Bekijk per maand" at bounding box center [39, 12] width 65 height 10
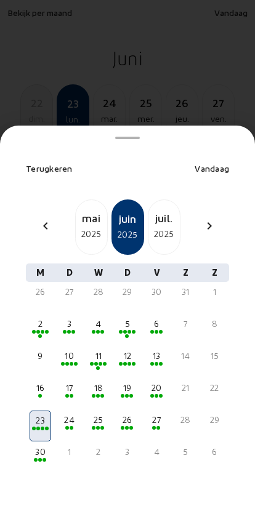
click at [100, 350] on div "11" at bounding box center [98, 356] width 19 height 12
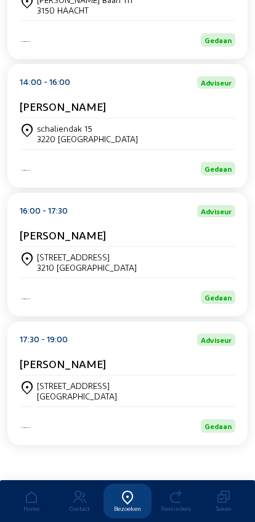
scroll to position [431, 0]
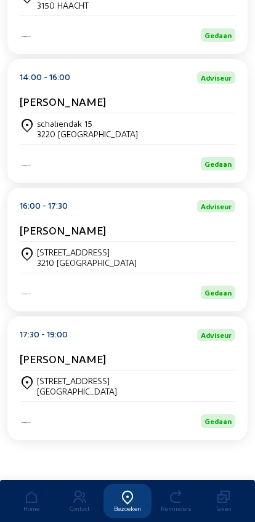
click at [41, 367] on div "[PERSON_NAME]" at bounding box center [127, 361] width 215 height 18
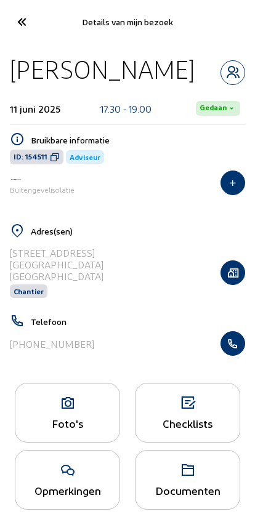
click at [226, 345] on icon "button" at bounding box center [232, 343] width 23 height 12
click at [20, 24] on icon at bounding box center [21, 22] width 20 height 22
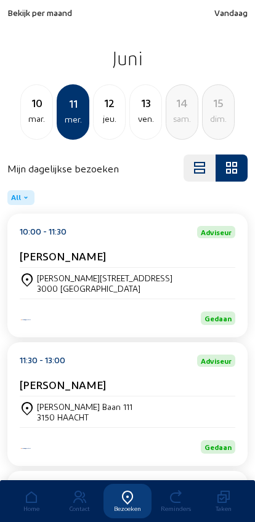
click at [211, 118] on div "dim." at bounding box center [217, 118] width 31 height 15
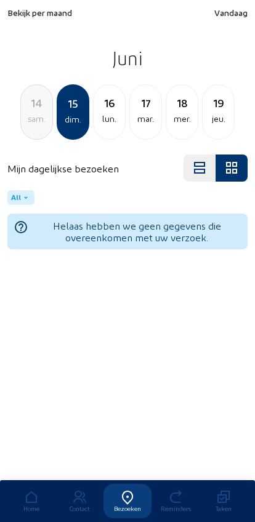
click at [209, 112] on div "jeu." at bounding box center [217, 118] width 31 height 15
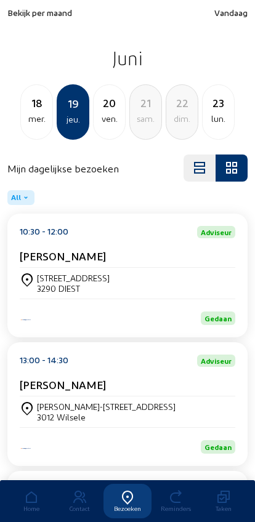
click at [211, 124] on div "lun." at bounding box center [217, 118] width 31 height 15
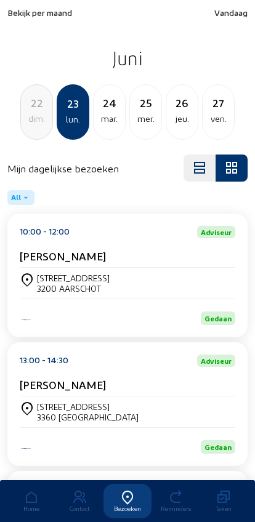
click at [214, 123] on div "ven." at bounding box center [217, 118] width 31 height 15
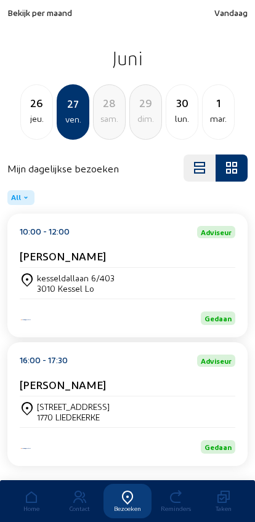
click at [209, 123] on div "mar." at bounding box center [217, 118] width 31 height 15
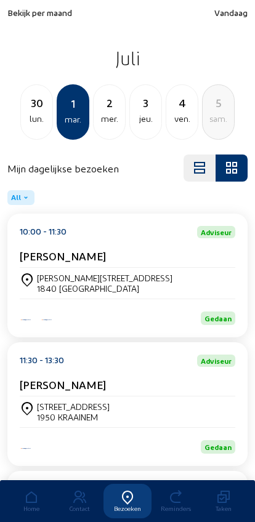
click at [207, 122] on div "sam." at bounding box center [217, 118] width 31 height 15
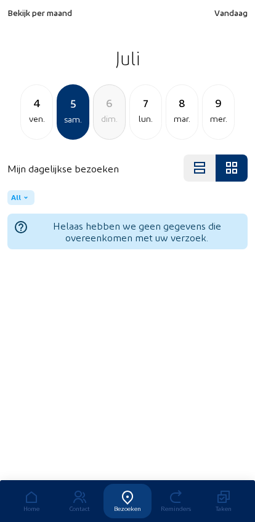
click at [170, 116] on div "mar." at bounding box center [181, 118] width 31 height 15
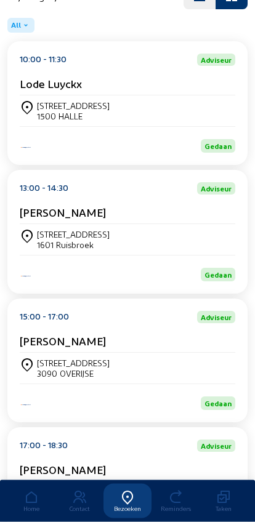
scroll to position [175, 0]
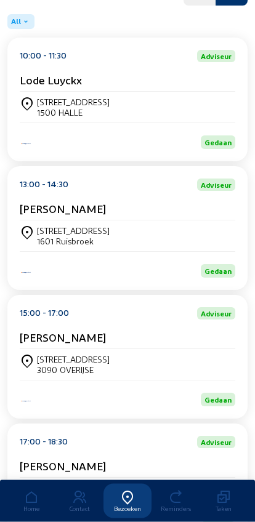
click at [212, 375] on div "Langeweg 65 3090 OVERIJSE" at bounding box center [127, 364] width 215 height 21
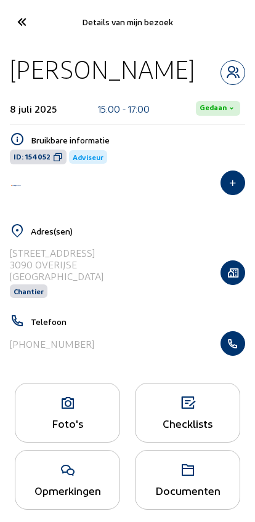
click at [85, 415] on div "Foto's" at bounding box center [67, 413] width 105 height 60
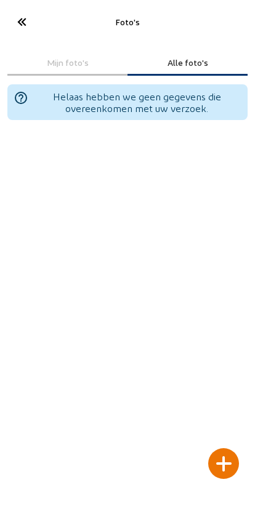
click at [11, 19] on icon at bounding box center [21, 22] width 20 height 22
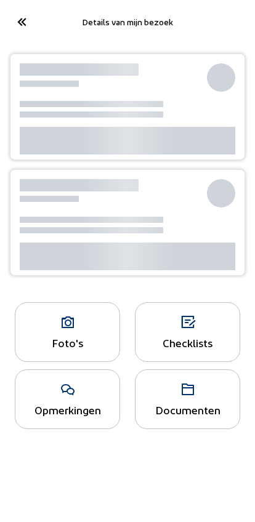
click at [17, 16] on icon at bounding box center [21, 22] width 20 height 22
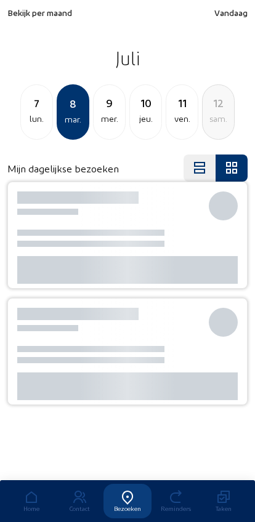
click at [22, 15] on span "Bekijk per maand" at bounding box center [39, 12] width 65 height 10
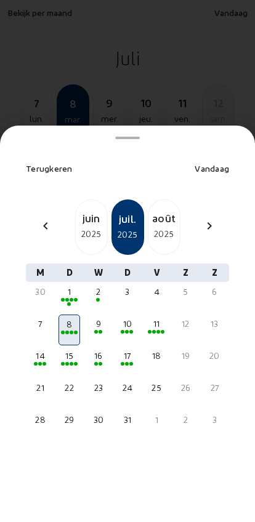
click at [81, 226] on div "2025" at bounding box center [91, 233] width 31 height 15
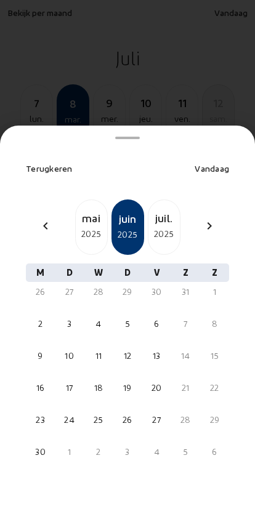
click at [94, 350] on div "11" at bounding box center [98, 356] width 19 height 12
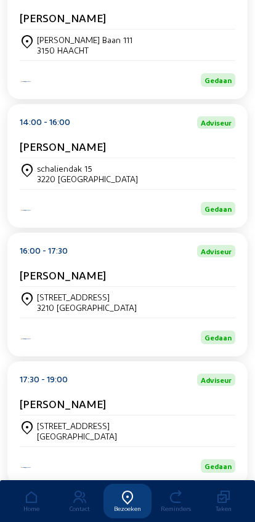
scroll to position [372, 0]
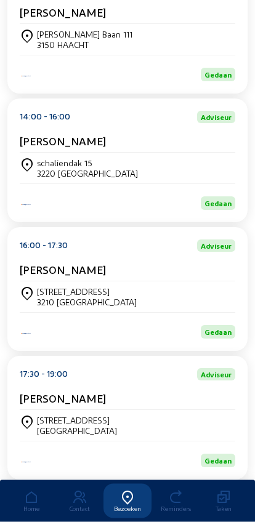
click at [164, 428] on div "Veststraat, 69 3271 Averbode" at bounding box center [127, 426] width 215 height 31
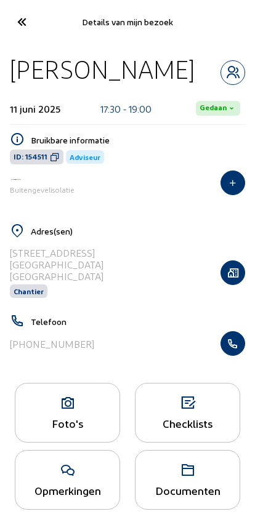
click at [18, 25] on icon at bounding box center [21, 22] width 20 height 22
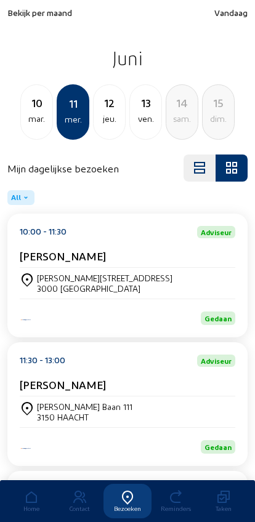
click at [21, 16] on span "Bekijk per maand" at bounding box center [39, 12] width 65 height 10
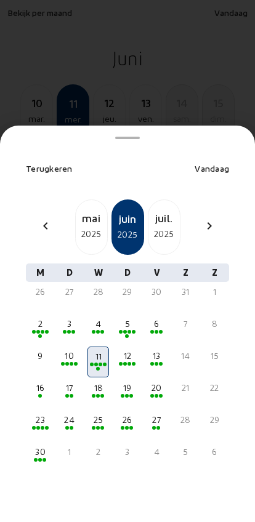
click at [121, 414] on div "26" at bounding box center [127, 420] width 19 height 12
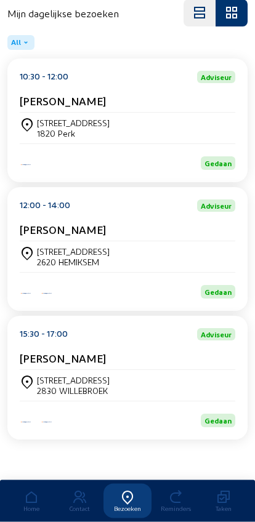
scroll to position [161, 0]
click at [48, 372] on div "Kapellenboslaan 43 2830 WILLEBROEK" at bounding box center [127, 386] width 215 height 31
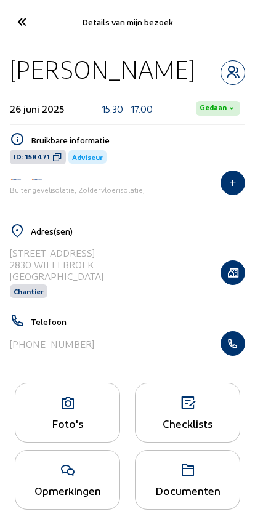
click at [233, 350] on icon "button" at bounding box center [232, 343] width 23 height 12
click at [11, 22] on icon at bounding box center [21, 22] width 20 height 22
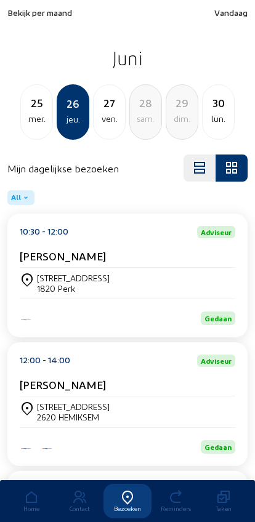
click at [31, 109] on div "25" at bounding box center [36, 102] width 31 height 17
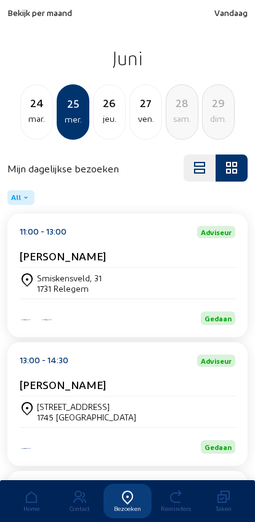
click at [107, 118] on div "jeu." at bounding box center [109, 118] width 31 height 15
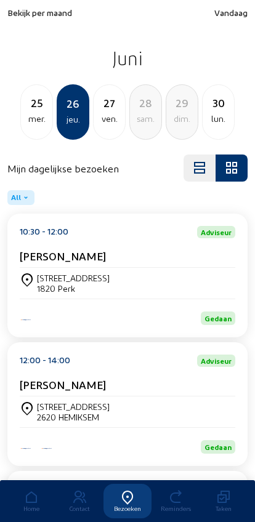
click at [21, 17] on span "Bekijk per maand" at bounding box center [39, 12] width 65 height 10
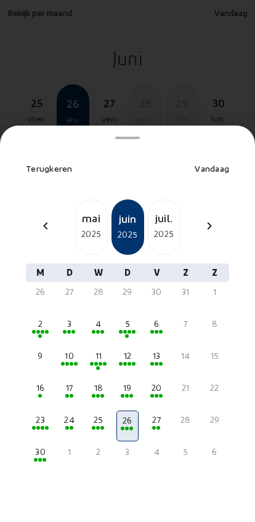
click at [119, 318] on div "5" at bounding box center [127, 324] width 19 height 12
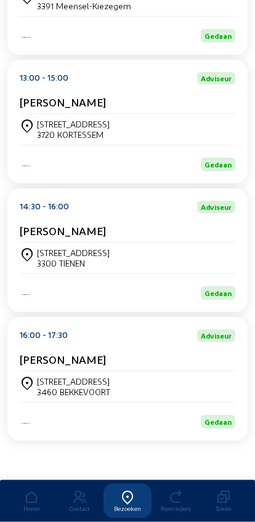
scroll to position [431, 0]
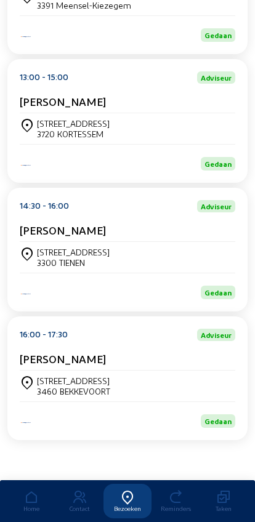
click at [188, 381] on div "[STREET_ADDRESS]" at bounding box center [127, 385] width 215 height 21
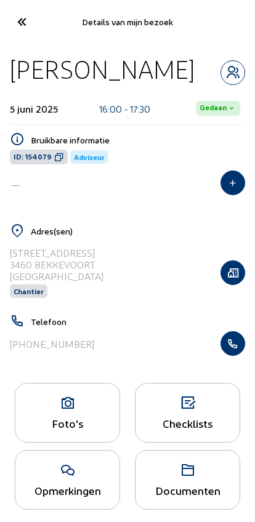
click at [228, 350] on icon "button" at bounding box center [232, 343] width 23 height 12
click at [20, 24] on icon at bounding box center [21, 22] width 20 height 22
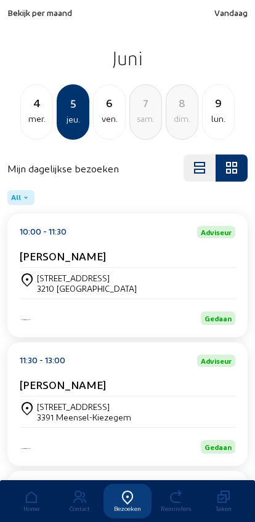
click at [40, 123] on div "mer." at bounding box center [36, 118] width 31 height 15
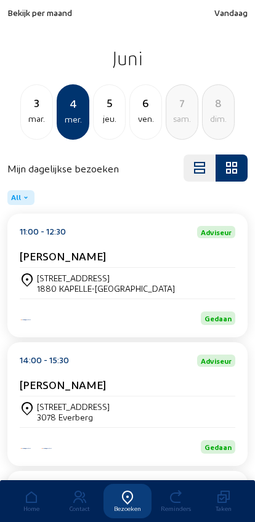
click at [29, 119] on div "mar." at bounding box center [36, 118] width 31 height 15
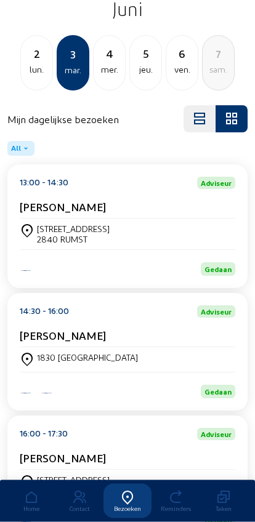
scroll to position [49, 0]
click at [41, 347] on div "[PERSON_NAME]" at bounding box center [127, 338] width 215 height 18
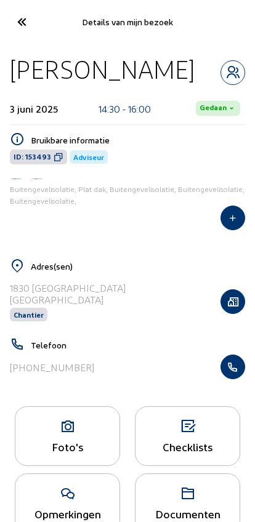
click at [236, 370] on icon "button" at bounding box center [232, 367] width 23 height 12
click at [14, 21] on icon at bounding box center [21, 22] width 20 height 22
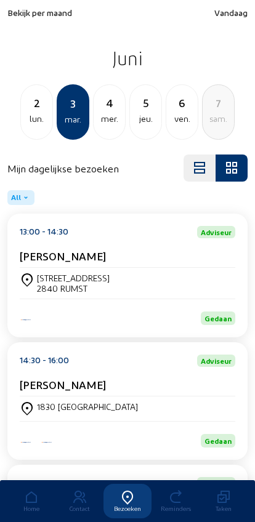
click at [196, 117] on div "ven." at bounding box center [181, 118] width 31 height 15
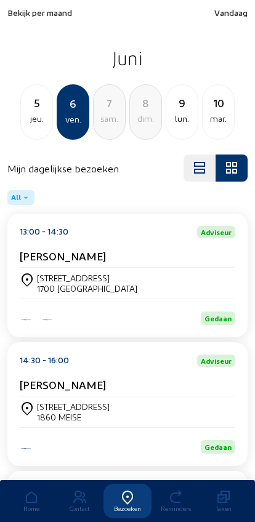
click at [211, 119] on div "mar." at bounding box center [217, 118] width 31 height 15
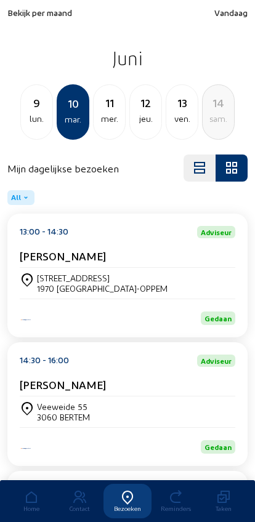
click at [106, 114] on div "mer." at bounding box center [109, 118] width 31 height 15
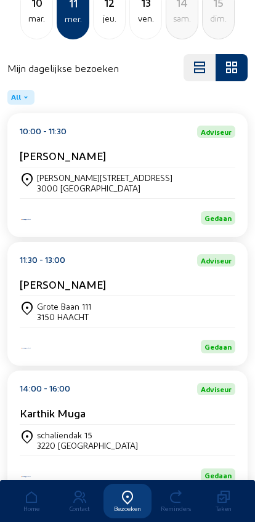
scroll to position [154, 0]
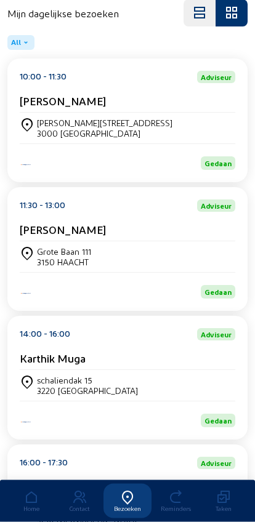
click at [42, 257] on div "Grote Baan 111" at bounding box center [64, 252] width 54 height 10
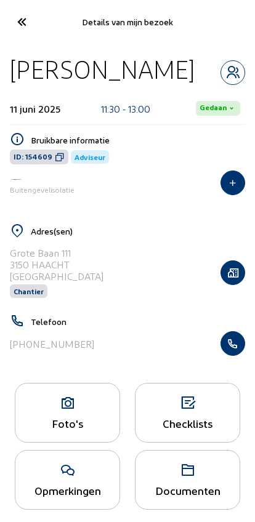
click at [238, 350] on icon "button" at bounding box center [232, 343] width 23 height 12
click at [234, 346] on icon "button" at bounding box center [232, 343] width 23 height 12
click at [14, 22] on icon at bounding box center [21, 22] width 20 height 22
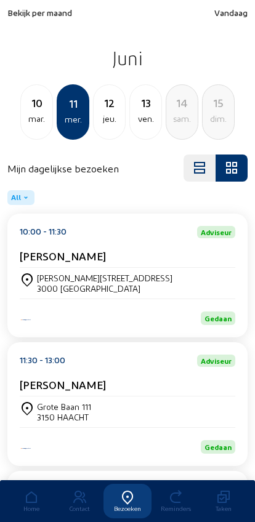
click at [36, 9] on span "Bekijk per maand" at bounding box center [39, 12] width 65 height 10
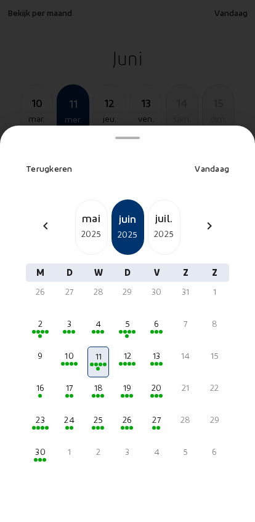
click at [87, 209] on div "mai" at bounding box center [91, 217] width 31 height 17
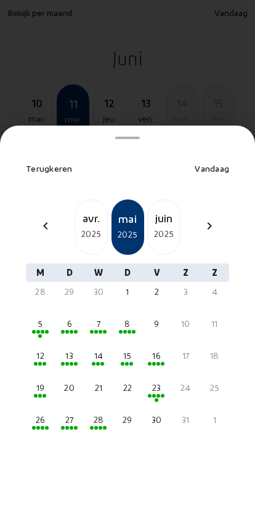
click at [30, 379] on div "19" at bounding box center [41, 394] width 22 height 31
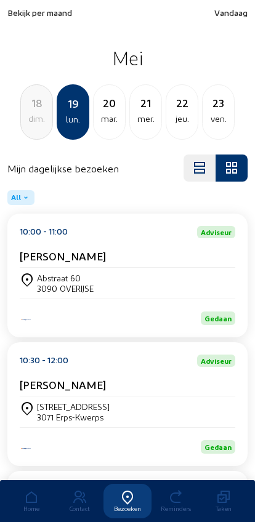
click at [206, 385] on div "[PERSON_NAME]" at bounding box center [127, 384] width 215 height 13
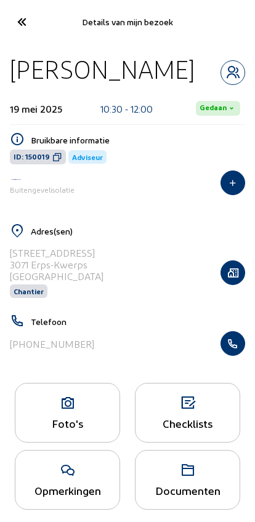
click at [236, 348] on icon "button" at bounding box center [232, 343] width 23 height 12
click at [12, 18] on icon at bounding box center [21, 22] width 20 height 22
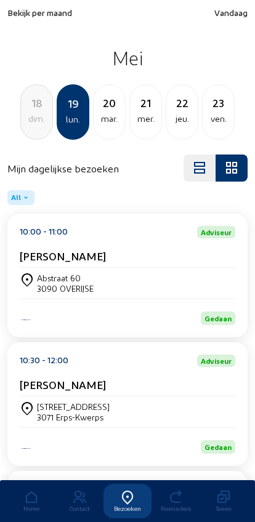
click at [18, 10] on span "Bekijk per maand" at bounding box center [39, 12] width 65 height 10
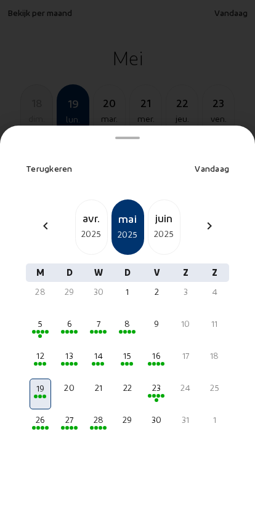
click at [152, 226] on div "2025" at bounding box center [163, 233] width 31 height 15
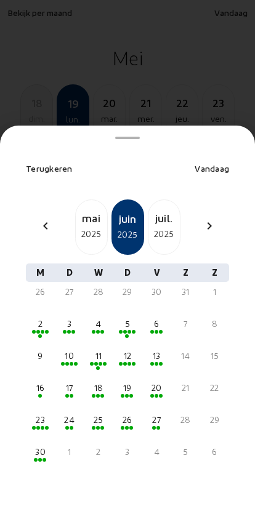
click at [37, 414] on div "23" at bounding box center [40, 420] width 19 height 12
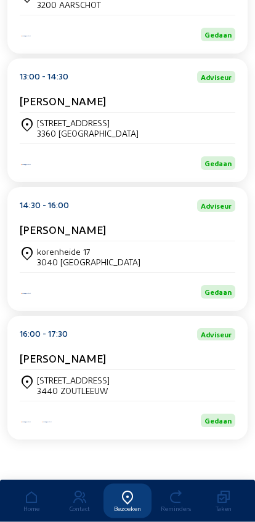
scroll to position [298, 0]
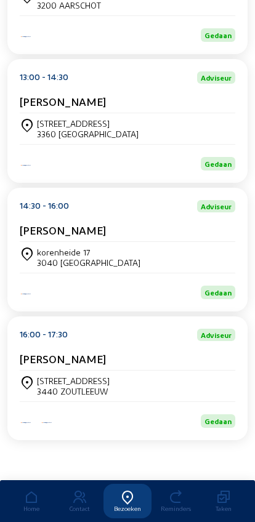
click at [37, 247] on div "korenheide 17" at bounding box center [88, 252] width 103 height 10
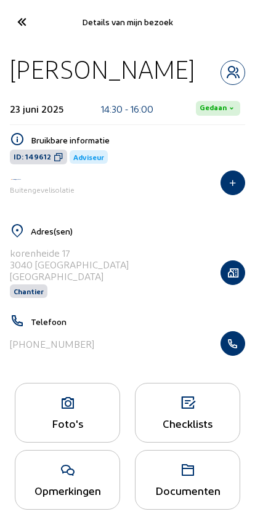
click at [234, 347] on icon "button" at bounding box center [232, 343] width 23 height 12
click at [33, 25] on cam-font-icon at bounding box center [21, 21] width 28 height 29
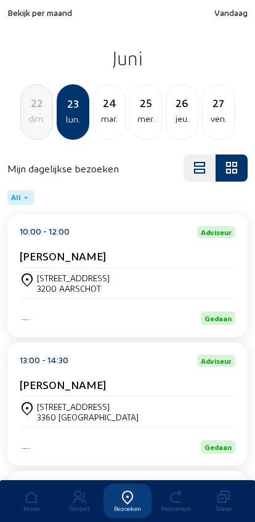
click at [36, 118] on div "dim." at bounding box center [36, 118] width 31 height 15
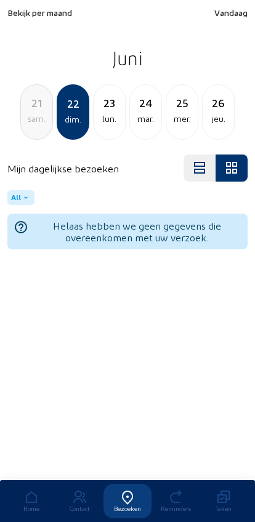
click at [28, 121] on div "sam." at bounding box center [36, 118] width 31 height 15
click at [33, 122] on div "ven." at bounding box center [36, 118] width 31 height 15
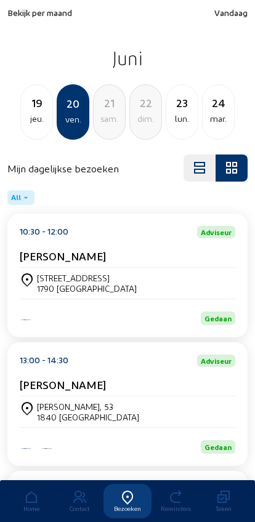
click at [28, 117] on div "jeu." at bounding box center [36, 118] width 31 height 15
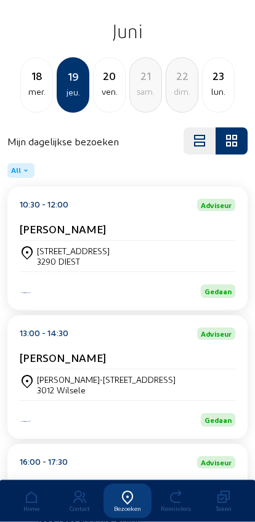
scroll to position [27, 0]
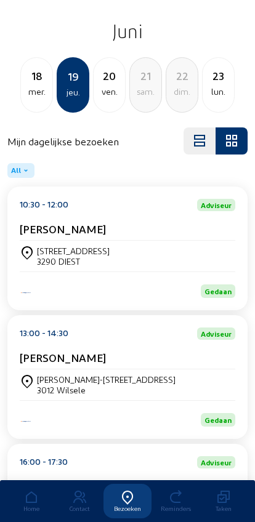
click at [46, 380] on div "Kessel-losesteenweg 7" at bounding box center [106, 379] width 138 height 10
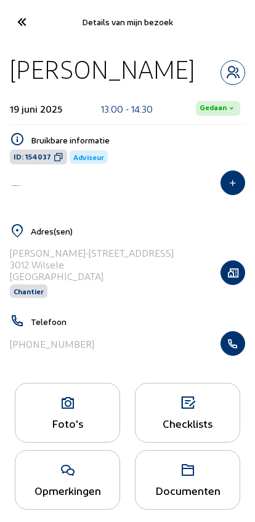
click at [231, 348] on icon "button" at bounding box center [232, 343] width 23 height 12
click at [20, 22] on icon at bounding box center [21, 22] width 20 height 22
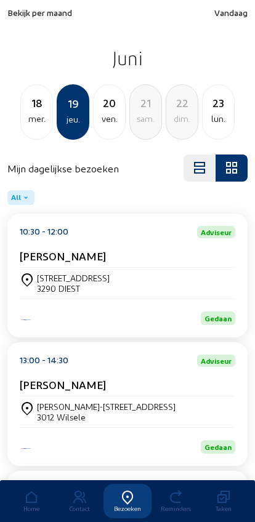
click at [41, 118] on div "mer." at bounding box center [36, 118] width 31 height 15
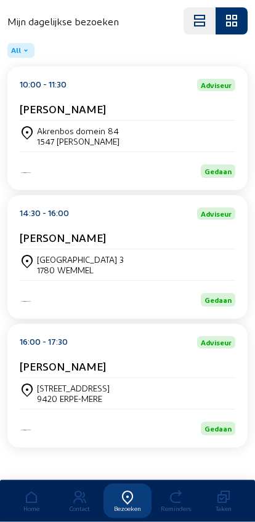
scroll to position [166, 0]
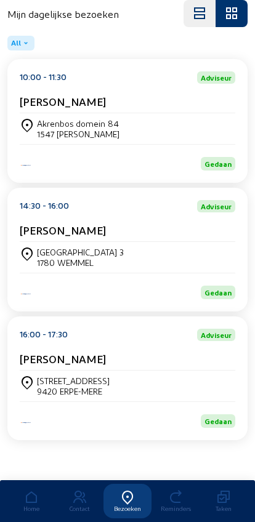
click at [42, 364] on div "[PERSON_NAME]" at bounding box center [127, 361] width 215 height 18
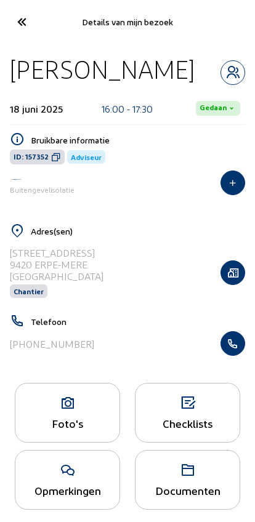
click at [241, 350] on icon "button" at bounding box center [232, 343] width 23 height 12
click at [18, 21] on icon at bounding box center [21, 22] width 20 height 22
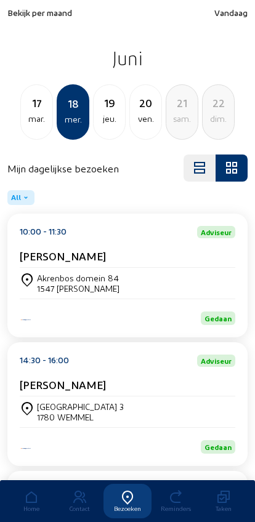
click at [25, 15] on span "Bekijk per maand" at bounding box center [39, 12] width 65 height 10
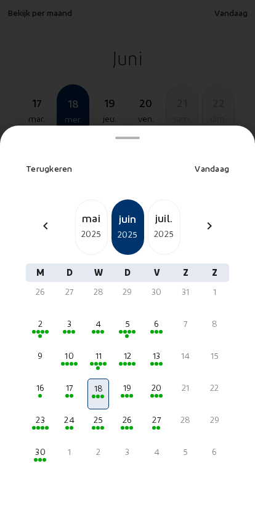
click at [157, 330] on span at bounding box center [156, 332] width 4 height 4
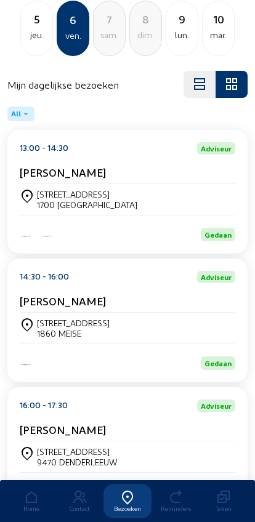
scroll to position [88, 0]
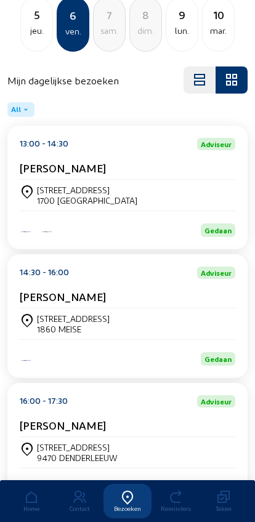
click at [65, 314] on div "[STREET_ADDRESS] 1860 [PERSON_NAME]" at bounding box center [127, 323] width 215 height 31
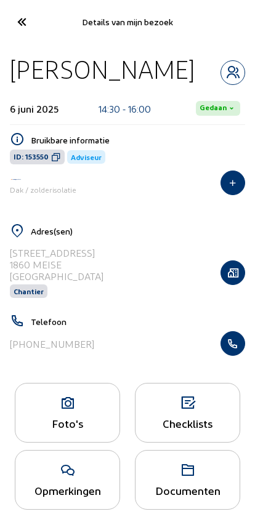
click at [235, 355] on button "button" at bounding box center [232, 343] width 25 height 25
click at [19, 26] on icon at bounding box center [21, 22] width 20 height 22
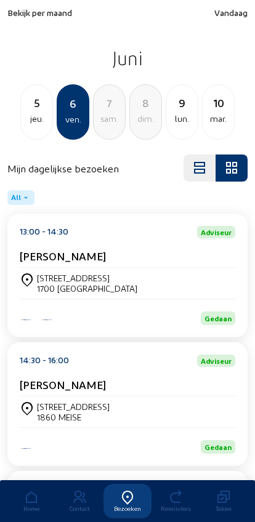
click at [32, 113] on div "jeu." at bounding box center [36, 118] width 31 height 15
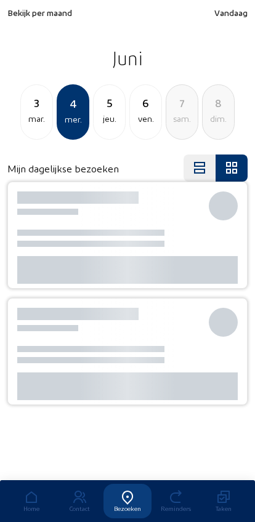
click at [30, 123] on div "mar." at bounding box center [36, 118] width 31 height 15
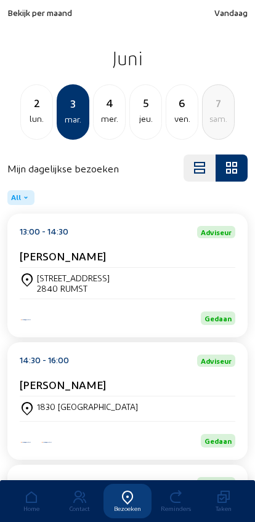
click at [47, 268] on div "[PERSON_NAME]" at bounding box center [127, 258] width 215 height 18
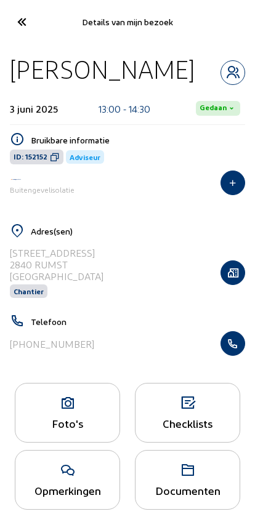
click at [227, 343] on icon "button" at bounding box center [232, 343] width 23 height 12
click at [234, 340] on icon "button" at bounding box center [232, 343] width 23 height 12
click at [20, 35] on cam-font-icon at bounding box center [21, 21] width 28 height 29
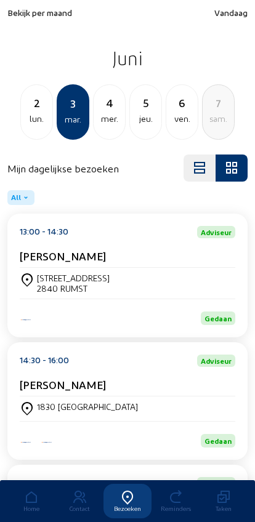
click at [30, 110] on div "2" at bounding box center [36, 102] width 31 height 17
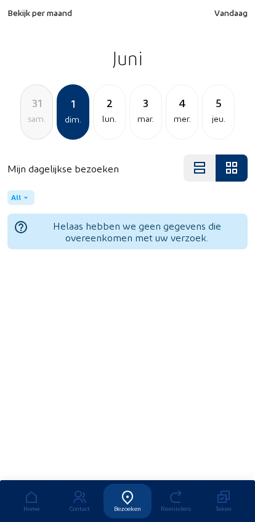
click at [30, 127] on div "31 [PERSON_NAME]." at bounding box center [36, 111] width 33 height 55
click at [30, 127] on div "30 ven." at bounding box center [36, 111] width 33 height 55
click at [33, 128] on div "29 jeu." at bounding box center [36, 111] width 33 height 55
click at [31, 123] on div "mer." at bounding box center [36, 118] width 31 height 15
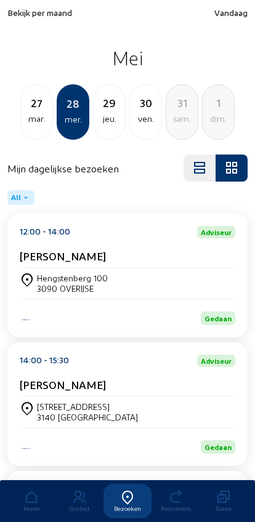
click at [30, 126] on div "mar." at bounding box center [36, 118] width 31 height 15
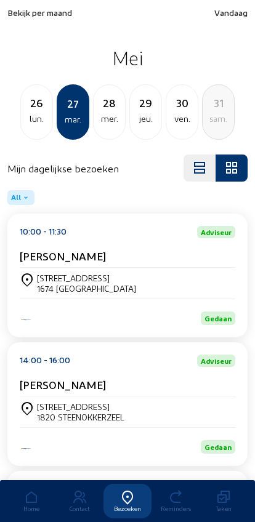
click at [29, 127] on div "26 lun." at bounding box center [36, 111] width 33 height 55
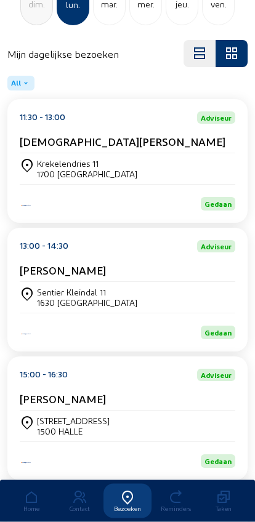
scroll to position [114, 0]
click at [45, 297] on div "Sentier Kleindal 11" at bounding box center [87, 292] width 100 height 10
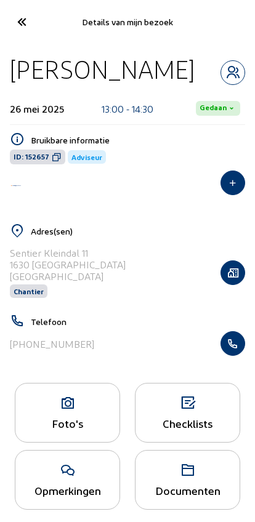
click at [238, 346] on icon "button" at bounding box center [232, 343] width 23 height 12
click at [20, 25] on icon at bounding box center [21, 22] width 20 height 22
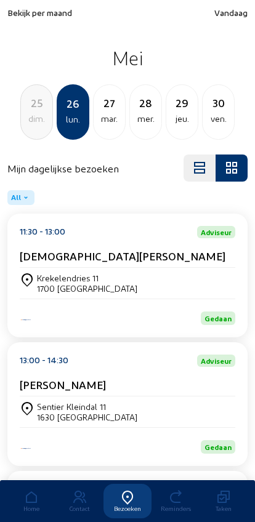
click at [36, 121] on div "dim." at bounding box center [36, 118] width 31 height 15
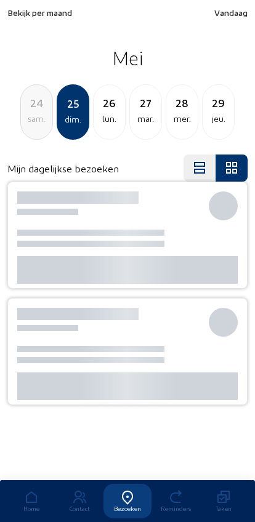
click at [33, 113] on div "sam." at bounding box center [36, 118] width 31 height 15
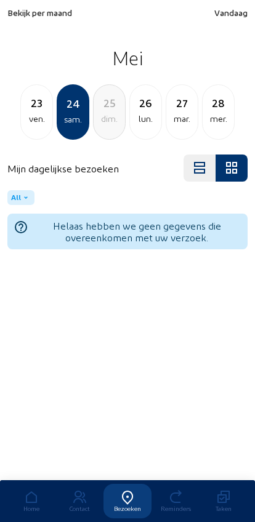
click at [25, 121] on div "ven." at bounding box center [36, 118] width 31 height 15
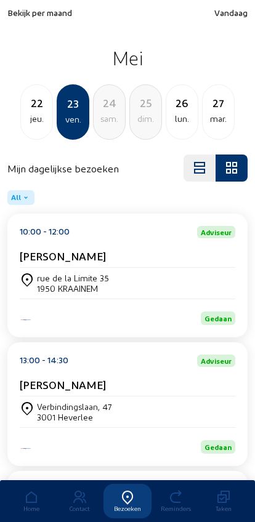
click at [40, 266] on div "[PERSON_NAME]" at bounding box center [127, 258] width 215 height 18
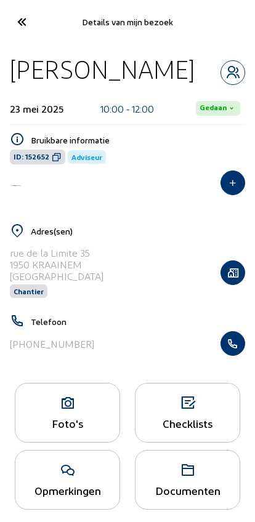
click at [238, 350] on icon "button" at bounding box center [232, 343] width 23 height 12
click at [20, 23] on icon at bounding box center [21, 22] width 20 height 22
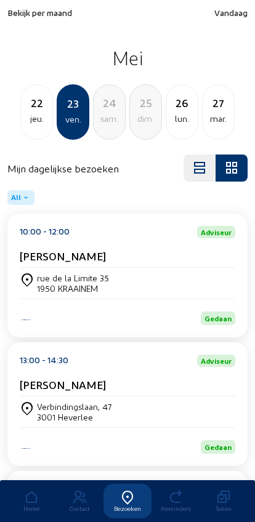
click at [30, 127] on div "22 jeu." at bounding box center [36, 111] width 33 height 55
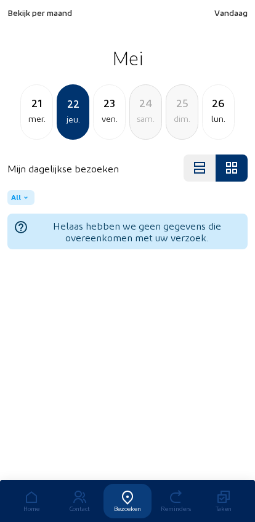
click at [32, 125] on div "mer." at bounding box center [36, 118] width 31 height 15
click at [29, 130] on div "20 mar." at bounding box center [36, 111] width 33 height 55
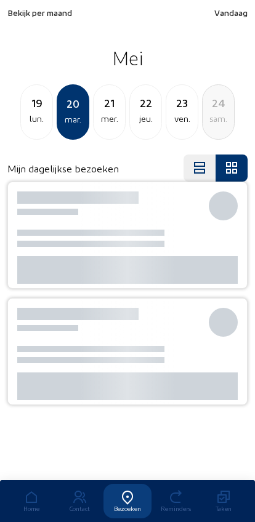
click at [31, 133] on div "19 lun." at bounding box center [36, 111] width 33 height 55
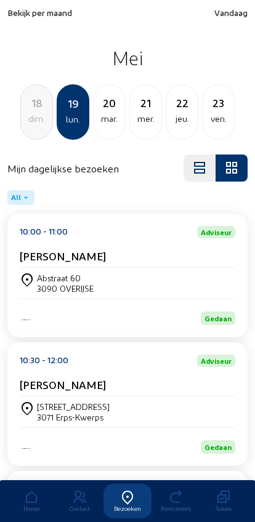
click at [30, 132] on div "18 dim." at bounding box center [36, 111] width 33 height 55
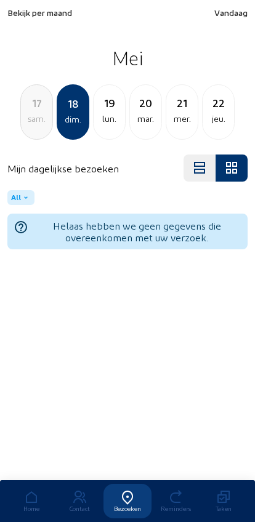
click at [28, 136] on div "17 sam." at bounding box center [36, 111] width 33 height 55
click at [24, 131] on div "16 ven." at bounding box center [36, 111] width 33 height 55
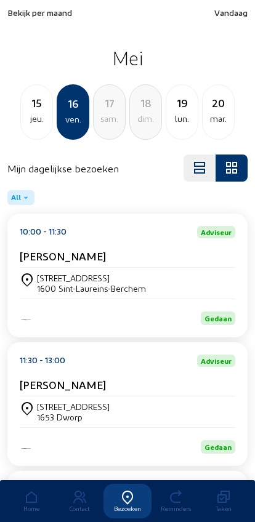
click at [27, 129] on div "15 jeu." at bounding box center [36, 111] width 33 height 55
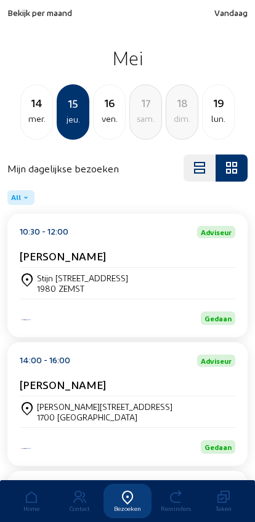
click at [25, 127] on div "14 mer." at bounding box center [36, 111] width 33 height 55
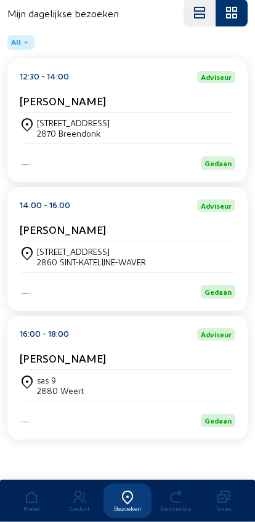
scroll to position [166, 0]
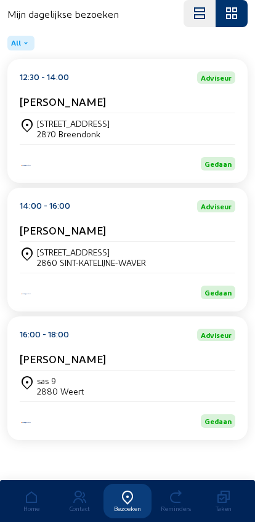
click at [39, 378] on div "sas 9" at bounding box center [60, 380] width 47 height 10
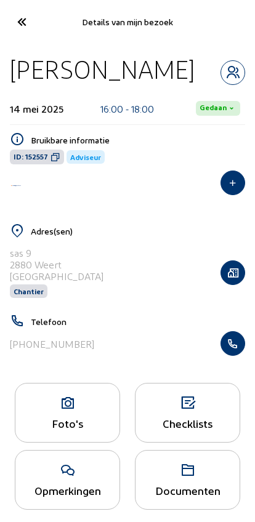
click at [233, 343] on icon "button" at bounding box center [232, 343] width 23 height 12
